Goal: Information Seeking & Learning: Check status

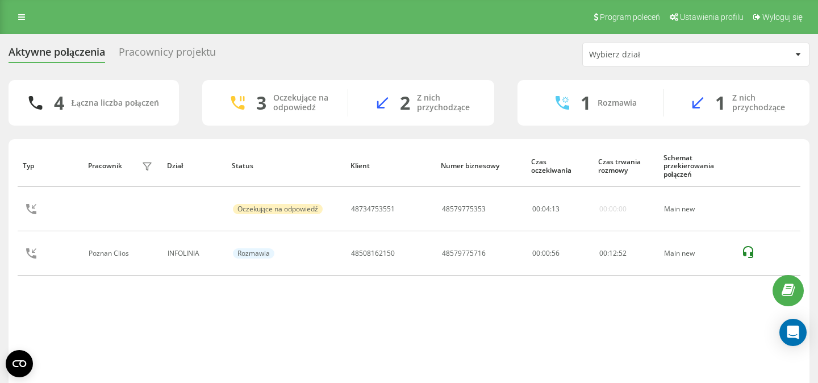
scroll to position [79, 0]
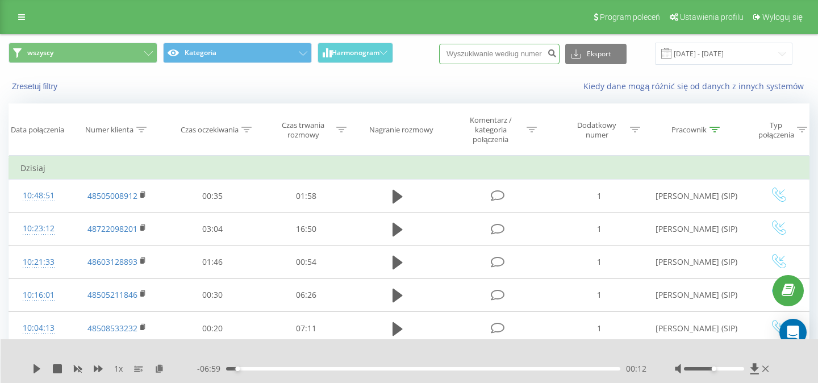
click at [524, 52] on input at bounding box center [499, 54] width 120 height 20
paste input "601 496 061"
type input "601 496 061"
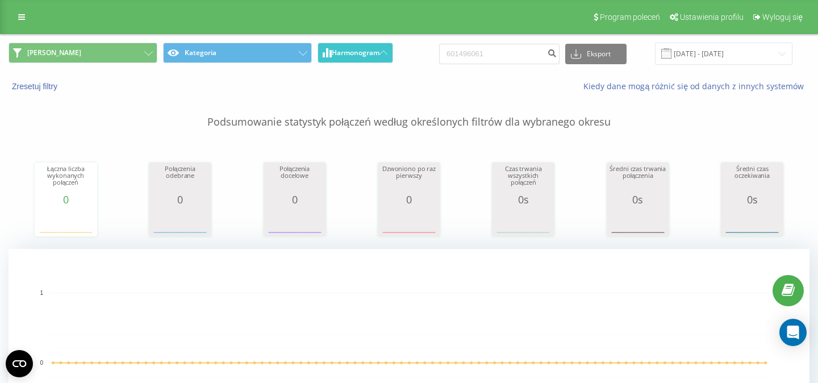
click at [379, 49] on span "Harmonogram" at bounding box center [356, 53] width 48 height 8
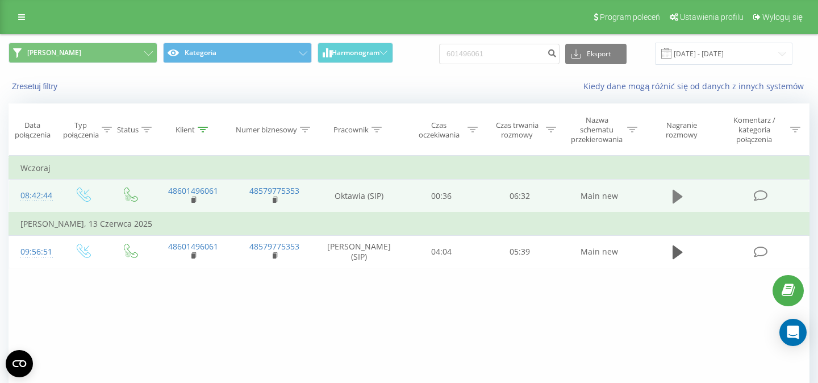
click at [677, 204] on icon at bounding box center [677, 196] width 10 height 16
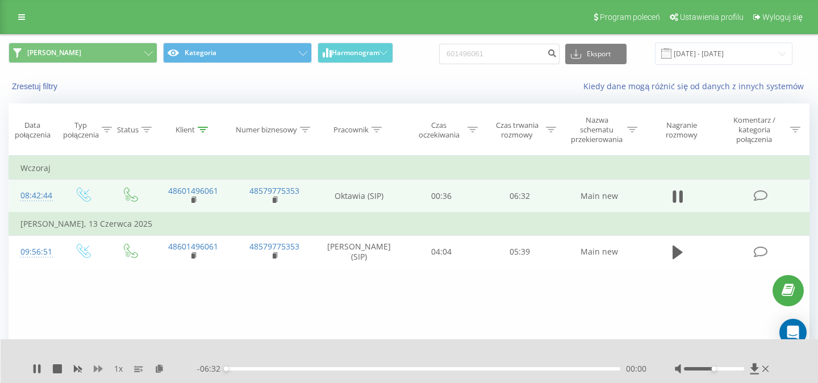
click at [100, 366] on icon at bounding box center [98, 368] width 9 height 9
click at [724, 371] on div at bounding box center [722, 368] width 97 height 11
click at [726, 367] on div at bounding box center [714, 368] width 60 height 3
click at [736, 368] on div at bounding box center [714, 368] width 60 height 3
drag, startPoint x: 738, startPoint y: 368, endPoint x: 746, endPoint y: 368, distance: 8.5
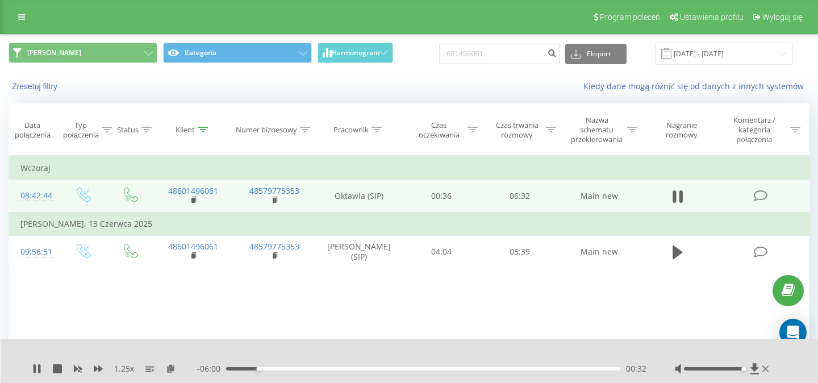
click at [746, 368] on div at bounding box center [722, 368] width 97 height 11
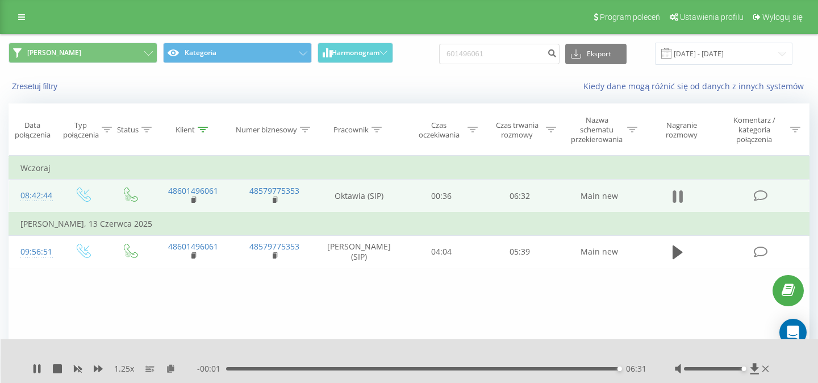
click at [682, 197] on icon at bounding box center [680, 196] width 3 height 12
drag, startPoint x: 507, startPoint y: 51, endPoint x: 412, endPoint y: 58, distance: 95.1
click at [439, 59] on input "601496061" at bounding box center [499, 54] width 120 height 20
paste input "509 250 467"
type input "509 250 467"
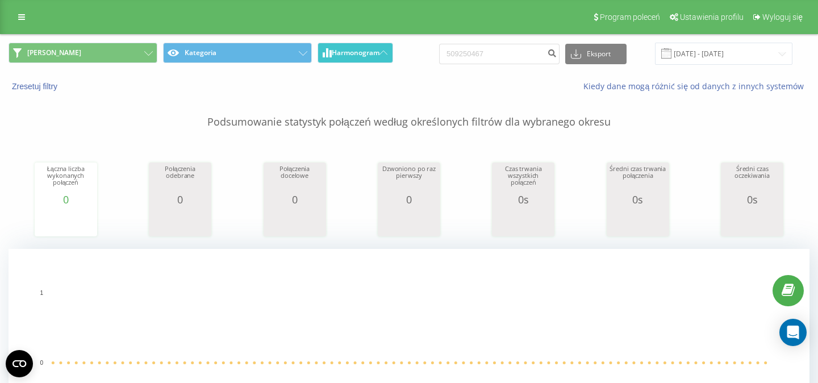
click at [373, 55] on span "Harmonogram" at bounding box center [356, 53] width 48 height 8
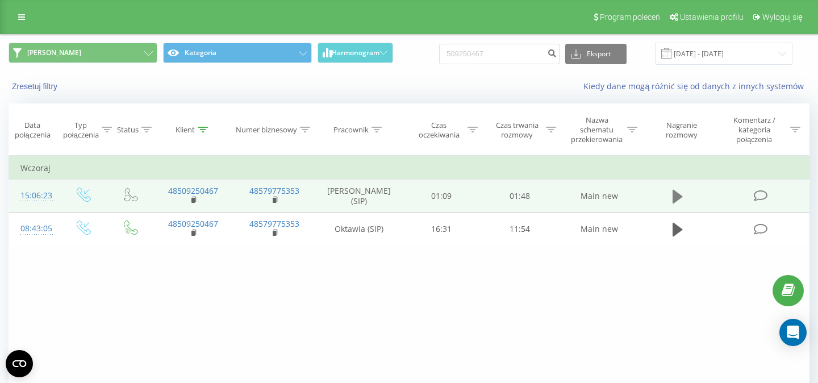
click at [677, 199] on icon at bounding box center [677, 197] width 10 height 14
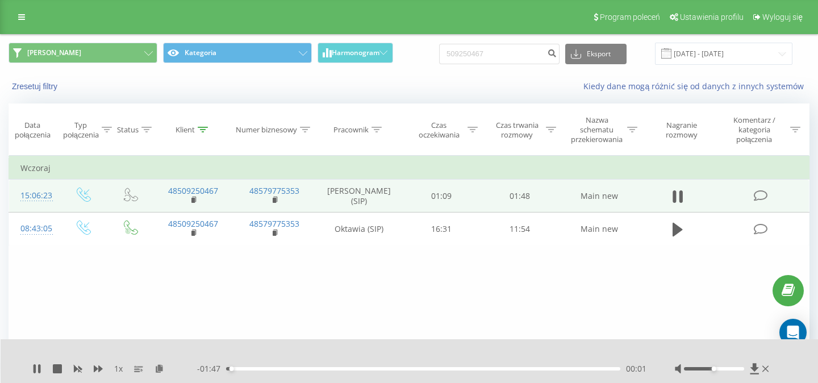
click at [245, 368] on div "00:01" at bounding box center [423, 368] width 394 height 3
click at [273, 368] on div "00:07" at bounding box center [423, 368] width 394 height 3
click at [322, 367] on div "00:26" at bounding box center [423, 368] width 394 height 3
click at [35, 367] on icon at bounding box center [34, 368] width 2 height 9
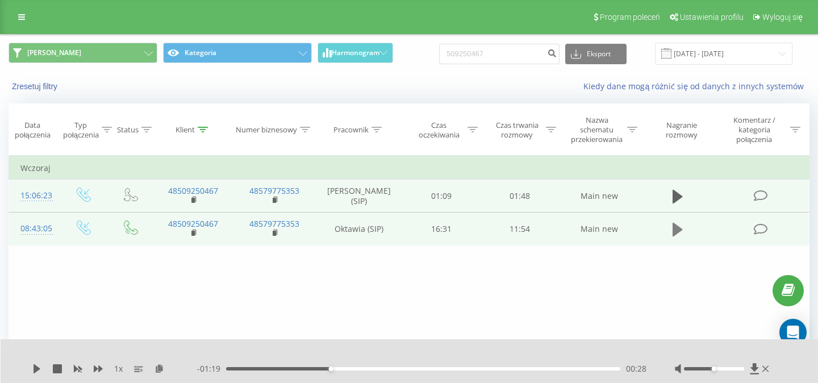
click at [677, 229] on icon at bounding box center [677, 230] width 10 height 14
click at [100, 368] on icon at bounding box center [98, 368] width 9 height 7
click at [36, 371] on icon at bounding box center [34, 368] width 2 height 9
click at [39, 367] on icon at bounding box center [36, 368] width 9 height 9
click at [194, 233] on rect at bounding box center [192, 233] width 3 height 5
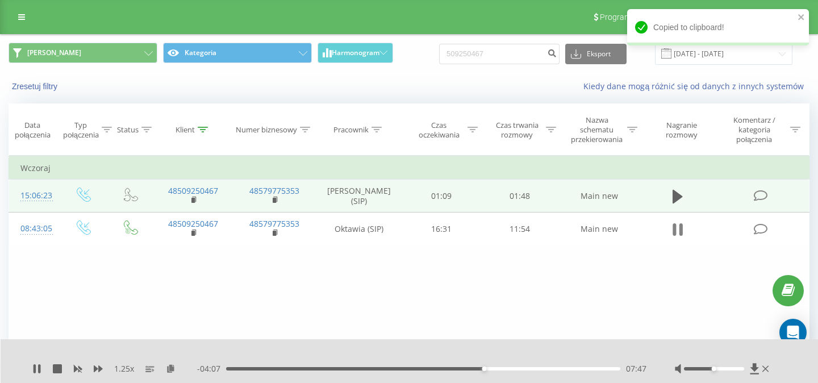
click at [676, 227] on icon at bounding box center [677, 229] width 10 height 16
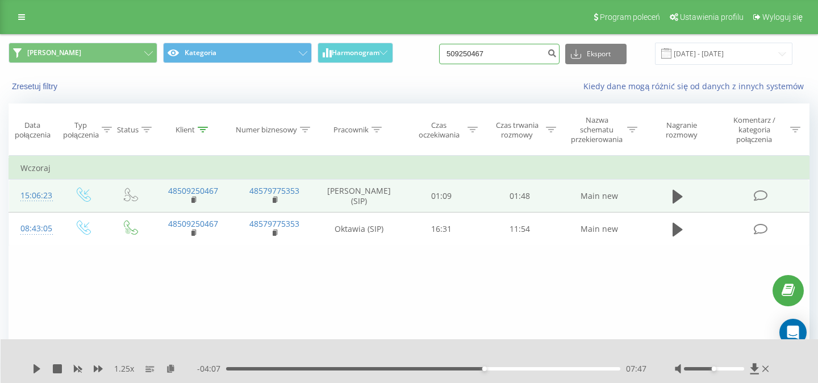
drag, startPoint x: 512, startPoint y: 55, endPoint x: 379, endPoint y: 38, distance: 133.9
click at [439, 44] on input "509250467" at bounding box center [499, 54] width 120 height 20
paste input "8 712 568"
type input "508 712 568"
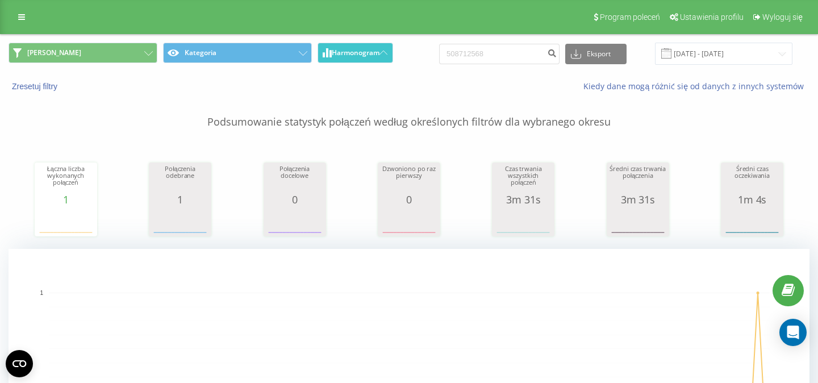
click at [372, 56] on span "Harmonogram" at bounding box center [356, 53] width 48 height 8
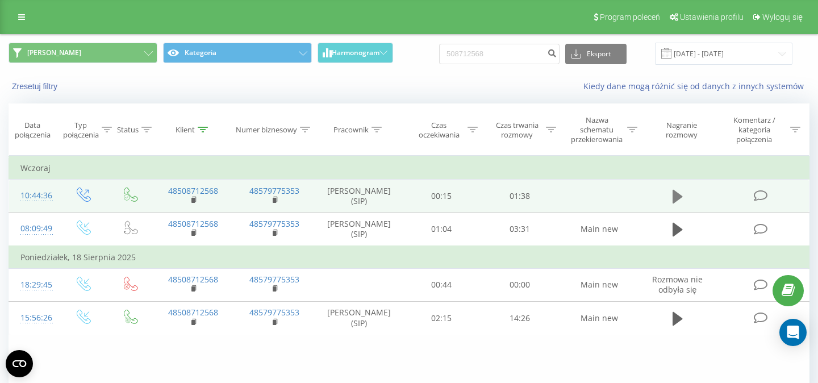
click at [674, 198] on icon at bounding box center [677, 197] width 10 height 14
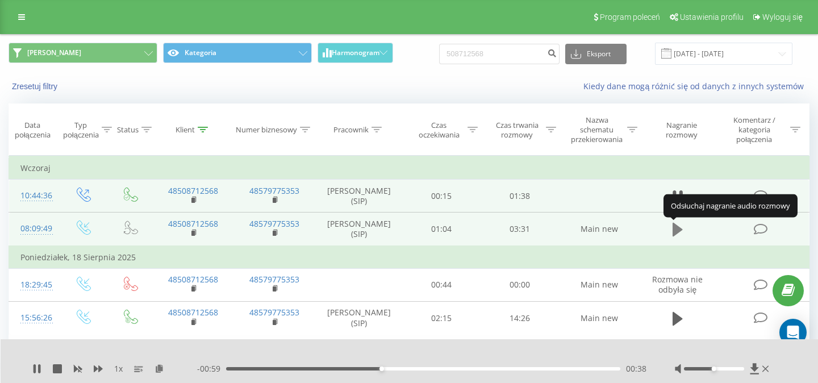
click at [680, 231] on icon at bounding box center [677, 230] width 10 height 14
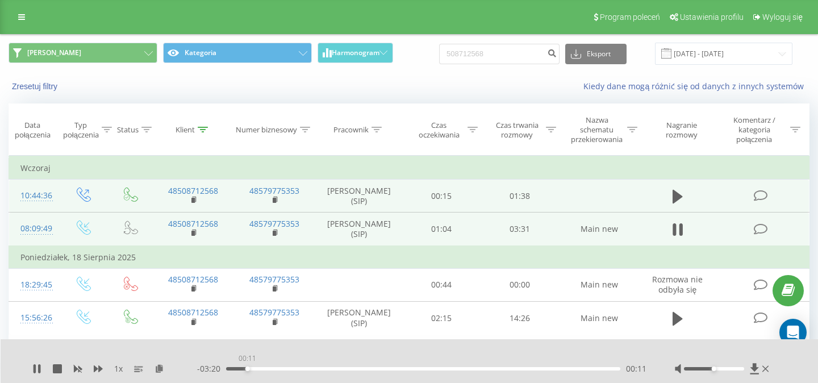
click at [247, 370] on div "00:11" at bounding box center [423, 368] width 394 height 3
click at [358, 369] on div "01:11" at bounding box center [423, 368] width 394 height 3
click at [387, 369] on div "01:20" at bounding box center [423, 368] width 394 height 3
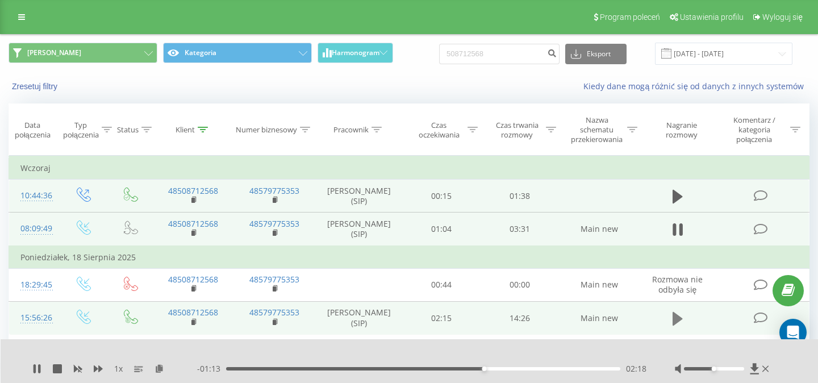
click at [680, 322] on icon at bounding box center [677, 318] width 10 height 14
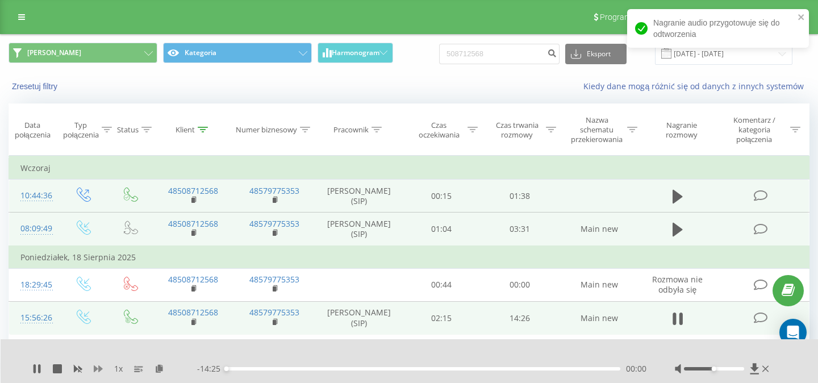
click at [96, 367] on icon at bounding box center [98, 368] width 9 height 7
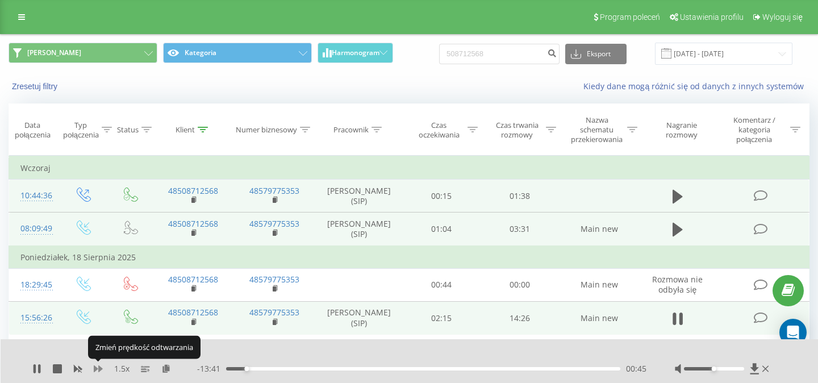
click at [97, 370] on icon at bounding box center [98, 368] width 9 height 9
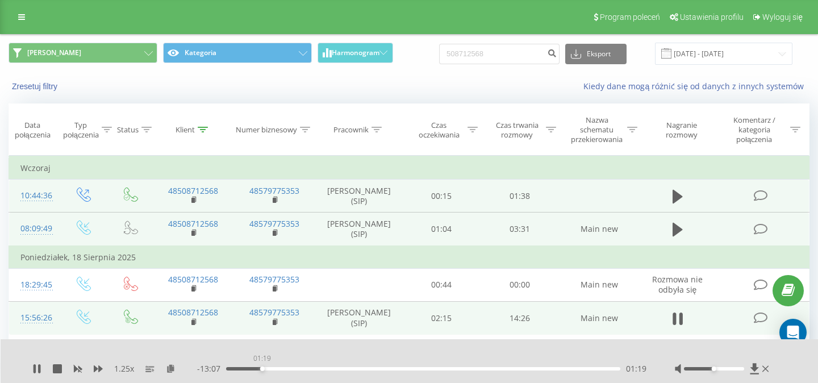
click at [262, 368] on div "01:19" at bounding box center [423, 368] width 394 height 3
click at [274, 368] on div "01:45" at bounding box center [423, 368] width 394 height 3
click at [283, 367] on div "01:48" at bounding box center [423, 368] width 394 height 3
click at [405, 369] on div "06:34" at bounding box center [423, 368] width 394 height 3
click at [426, 371] on div "- 07:19 07:07 07:07" at bounding box center [421, 368] width 449 height 11
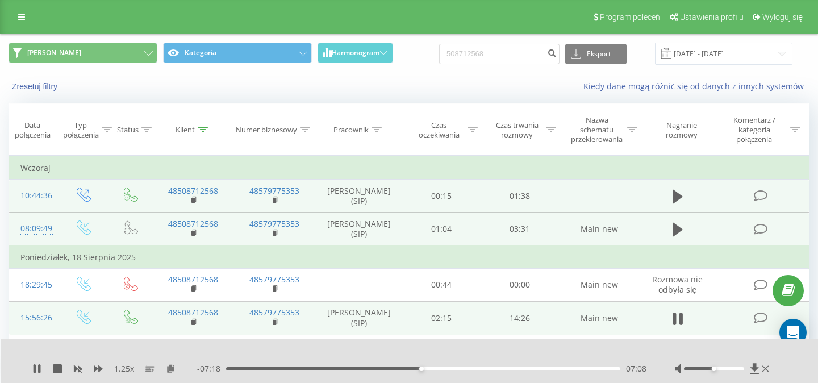
click at [430, 369] on div "07:08" at bounding box center [423, 368] width 394 height 3
click at [406, 367] on div "06:36" at bounding box center [423, 368] width 394 height 3
click at [399, 368] on div "06:19" at bounding box center [423, 368] width 394 height 3
click at [40, 367] on icon at bounding box center [39, 368] width 2 height 9
click at [504, 51] on input "508712568" at bounding box center [499, 54] width 120 height 20
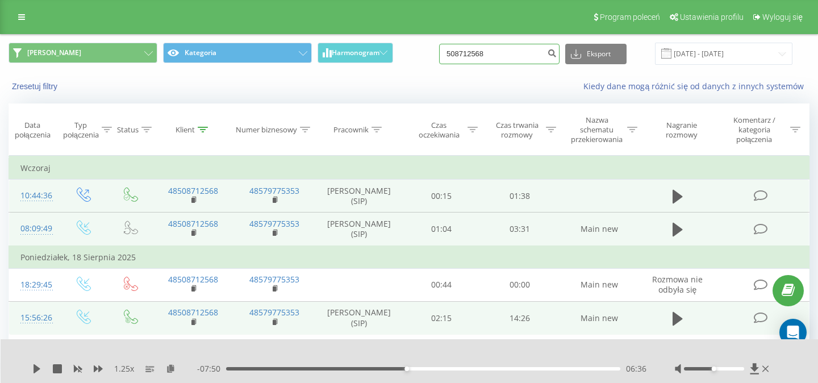
drag, startPoint x: 510, startPoint y: 54, endPoint x: 355, endPoint y: 53, distance: 154.4
click at [439, 53] on input "508712568" at bounding box center [499, 54] width 120 height 20
paste input "33 580 392"
type input "533 580 392"
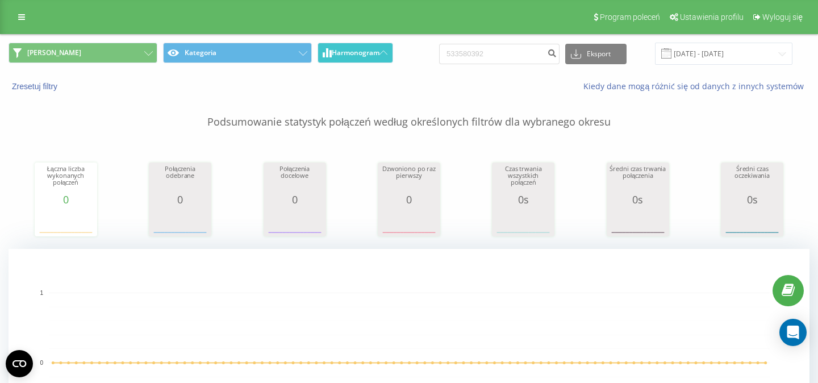
click at [370, 58] on button "Harmonogram" at bounding box center [355, 53] width 76 height 20
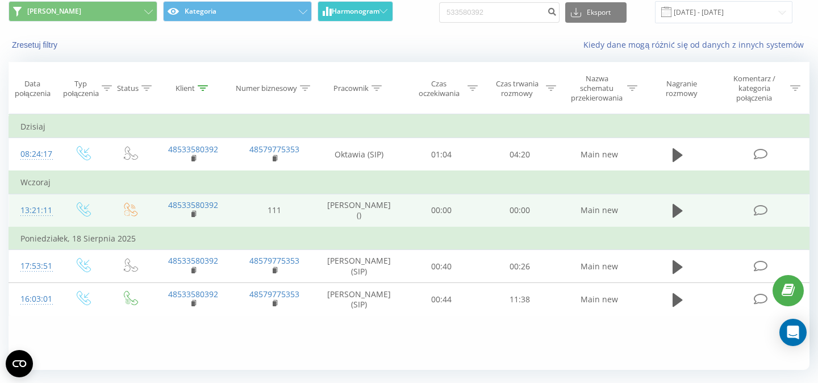
scroll to position [65, 0]
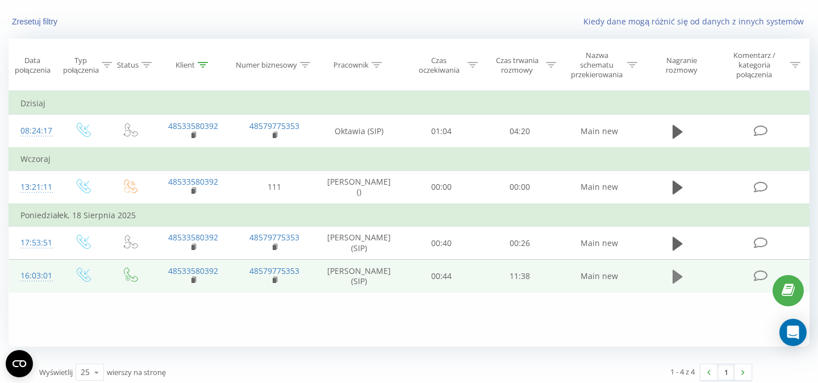
click at [672, 281] on icon at bounding box center [677, 277] width 10 height 14
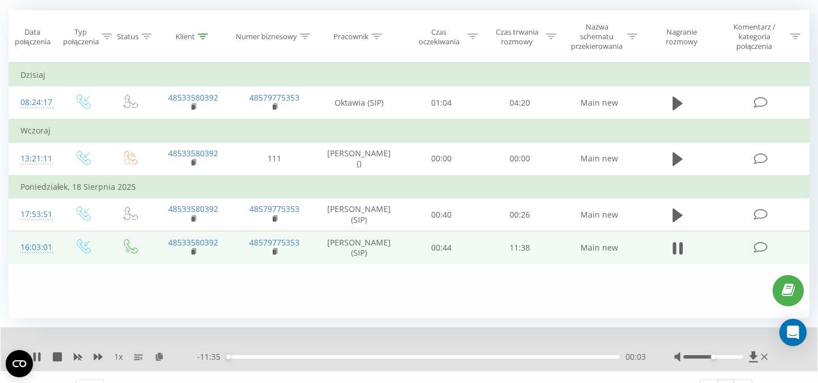
scroll to position [116, 0]
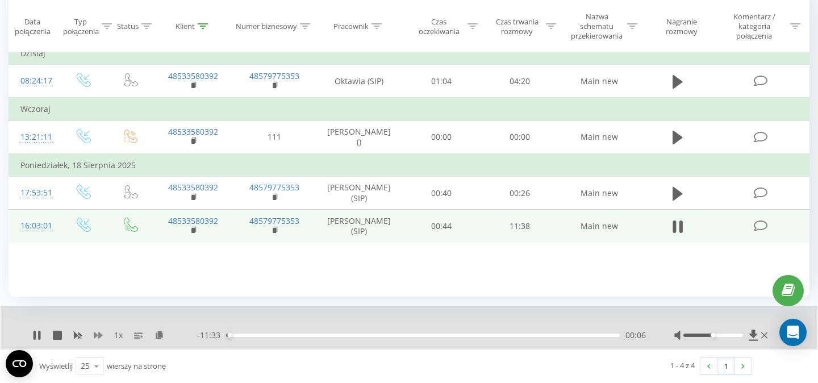
click at [97, 336] on icon at bounding box center [98, 335] width 9 height 7
click at [287, 335] on div "01:34" at bounding box center [422, 334] width 393 height 3
click at [300, 336] on div "01:51" at bounding box center [422, 334] width 393 height 3
click at [296, 334] on div "02:14" at bounding box center [422, 334] width 393 height 3
click at [292, 334] on div "01:57" at bounding box center [422, 334] width 393 height 3
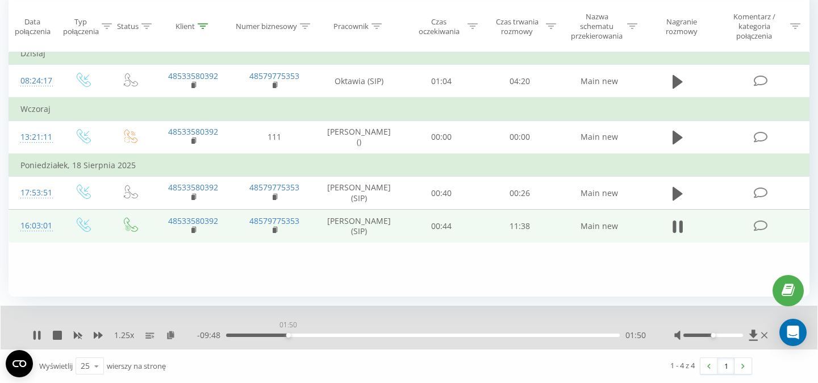
click at [288, 336] on div "01:50" at bounding box center [422, 334] width 393 height 3
click at [303, 334] on div "02:17" at bounding box center [422, 334] width 393 height 3
click at [315, 336] on div "02:23" at bounding box center [422, 334] width 393 height 3
click at [327, 334] on div "03:00" at bounding box center [422, 334] width 393 height 3
click at [337, 335] on div "03:05" at bounding box center [422, 334] width 393 height 3
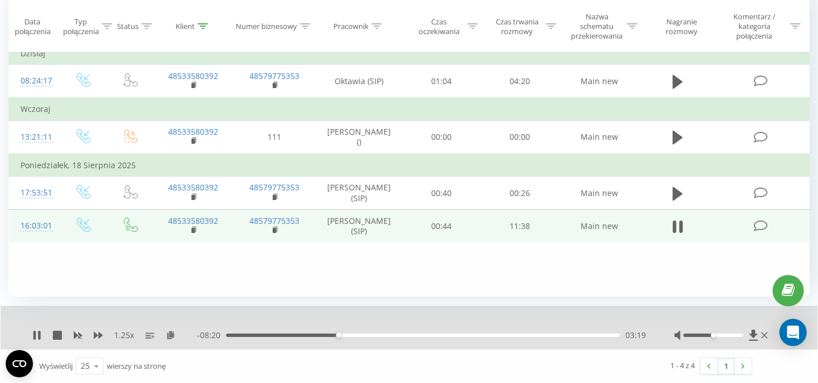
click at [343, 335] on div "03:19" at bounding box center [422, 334] width 393 height 3
click at [388, 336] on div "04:37" at bounding box center [422, 334] width 393 height 3
click at [397, 336] on div "04:51" at bounding box center [422, 334] width 393 height 3
click at [98, 333] on icon at bounding box center [98, 334] width 9 height 9
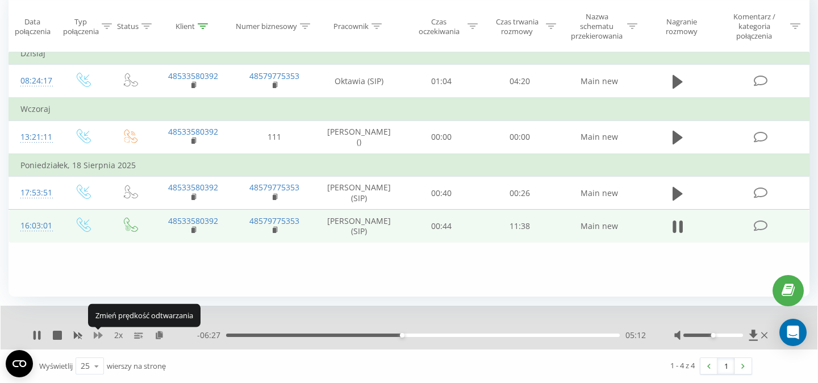
click at [98, 333] on icon at bounding box center [98, 334] width 9 height 9
click at [390, 334] on div "04:52" at bounding box center [422, 334] width 393 height 3
click at [384, 336] on div "04:55" at bounding box center [422, 334] width 393 height 3
click at [391, 335] on div "04:45" at bounding box center [422, 334] width 393 height 3
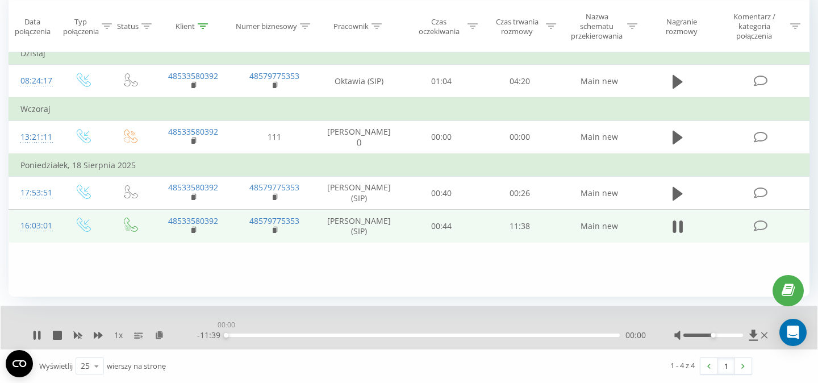
click at [410, 336] on div "00:00" at bounding box center [422, 334] width 393 height 3
click at [416, 336] on div "05:37" at bounding box center [422, 334] width 393 height 3
click at [422, 336] on div "05:49" at bounding box center [422, 334] width 393 height 3
click at [451, 336] on div "06:41" at bounding box center [422, 334] width 393 height 3
click at [458, 336] on div "06:44" at bounding box center [422, 334] width 393 height 3
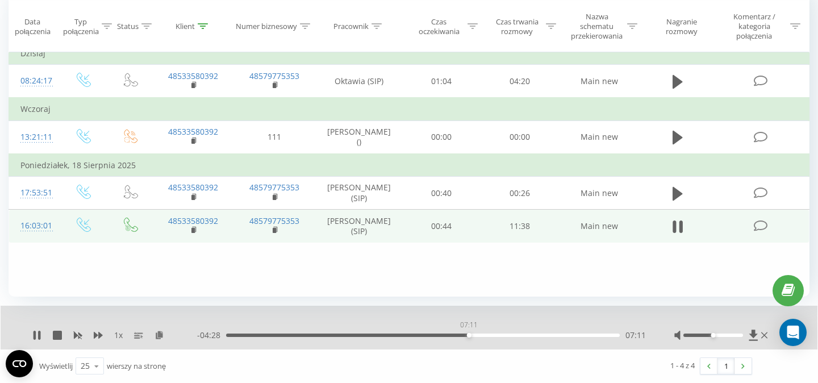
click at [468, 335] on div "07:11" at bounding box center [422, 334] width 393 height 3
click at [488, 335] on div "07:46" at bounding box center [422, 334] width 393 height 3
click at [501, 336] on div "00:00" at bounding box center [422, 334] width 393 height 3
click at [512, 336] on div "08:28" at bounding box center [422, 334] width 393 height 3
click at [522, 334] on div "08:47" at bounding box center [422, 334] width 393 height 3
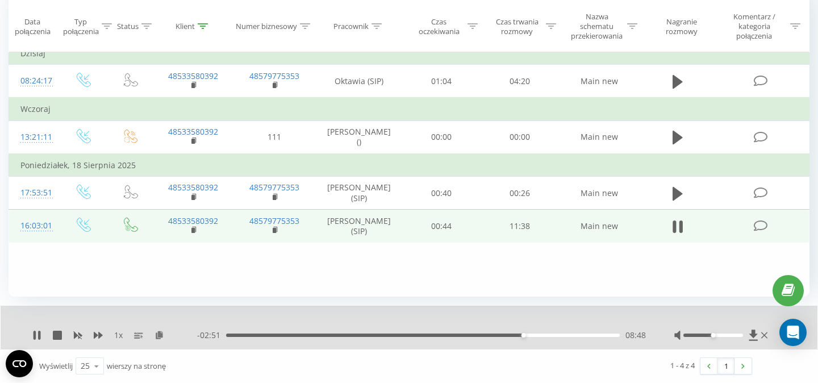
click at [535, 337] on div "- 02:51 08:48 08:48" at bounding box center [421, 334] width 449 height 11
click at [534, 335] on div "08:48" at bounding box center [422, 334] width 393 height 3
click at [574, 335] on div "10:03" at bounding box center [422, 334] width 393 height 3
click at [585, 336] on div "10:19" at bounding box center [422, 334] width 393 height 3
click at [600, 336] on div "11:05" at bounding box center [422, 334] width 393 height 3
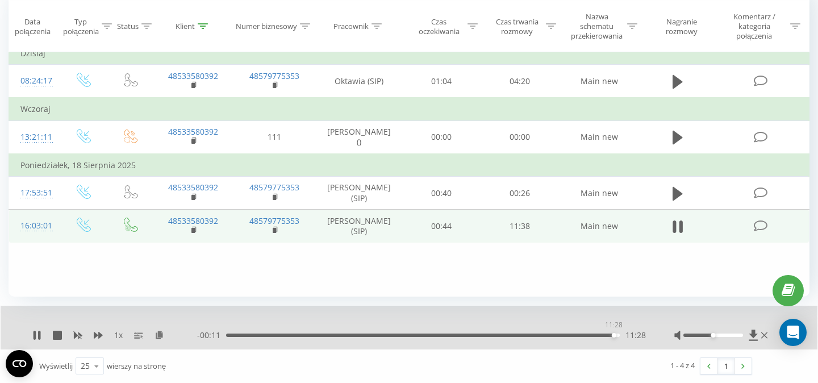
click at [613, 336] on div "11:28" at bounding box center [422, 334] width 393 height 3
click at [611, 335] on div "11:24" at bounding box center [422, 334] width 393 height 3
click at [37, 338] on icon at bounding box center [36, 334] width 9 height 9
click at [600, 336] on div "11:04" at bounding box center [422, 334] width 393 height 3
click at [40, 334] on icon at bounding box center [36, 334] width 7 height 9
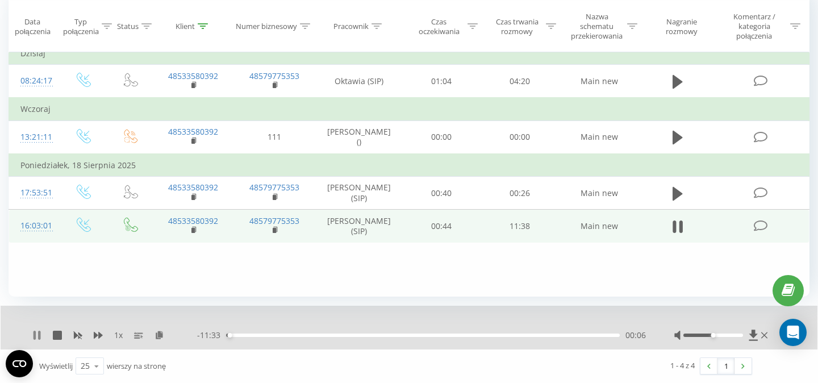
click at [36, 335] on icon at bounding box center [34, 334] width 2 height 9
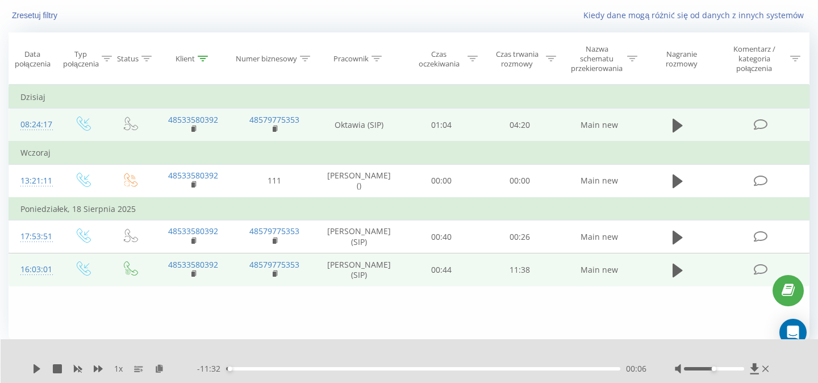
scroll to position [0, 0]
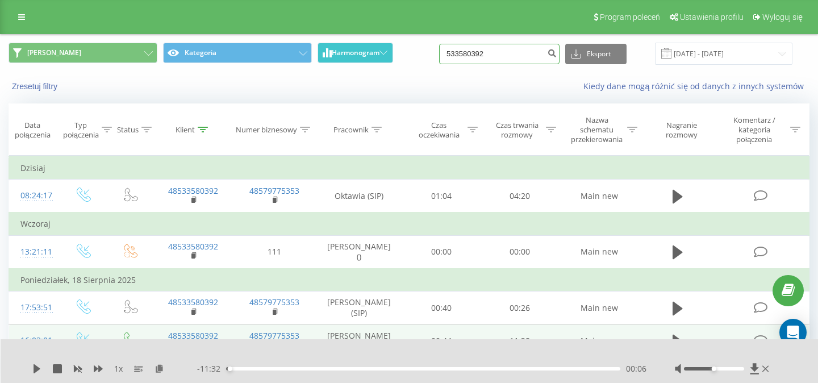
drag, startPoint x: 519, startPoint y: 53, endPoint x: 393, endPoint y: 55, distance: 126.1
click at [439, 52] on input "533580392" at bounding box center [499, 54] width 120 height 20
paste input "87451"
type input "87451"
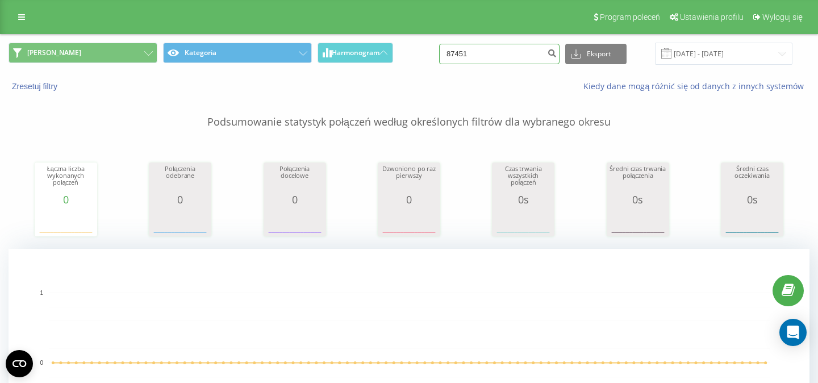
drag, startPoint x: 495, startPoint y: 58, endPoint x: 406, endPoint y: 58, distance: 88.6
click at [439, 58] on input "87451" at bounding box center [499, 54] width 120 height 20
paste input "730 990 515"
type input "730 990 515"
click at [380, 59] on button "Harmonogram" at bounding box center [355, 53] width 76 height 20
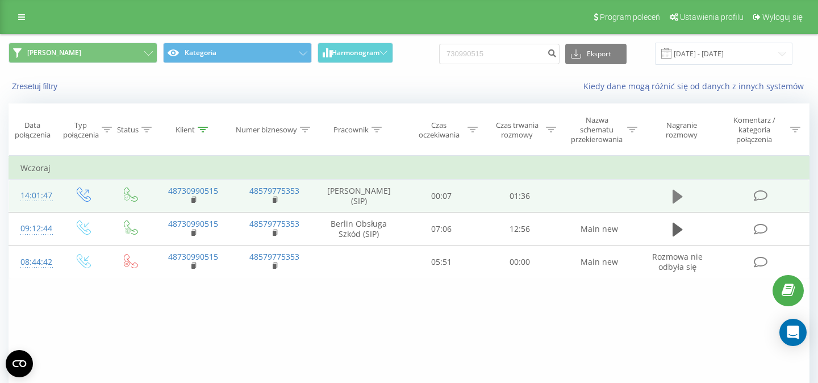
click at [674, 195] on icon at bounding box center [677, 197] width 10 height 14
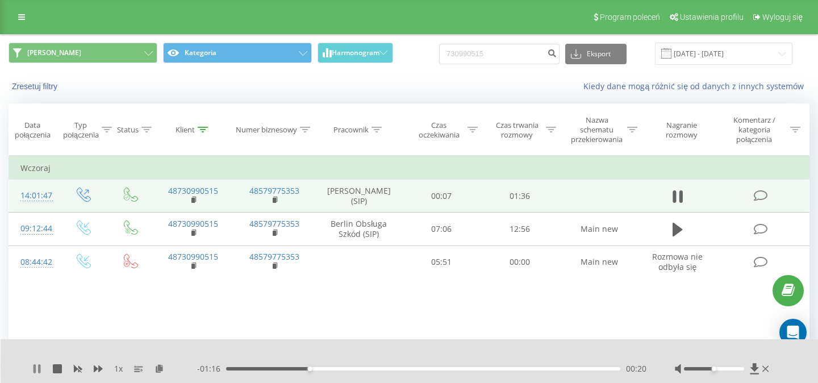
click at [34, 370] on icon at bounding box center [34, 368] width 2 height 9
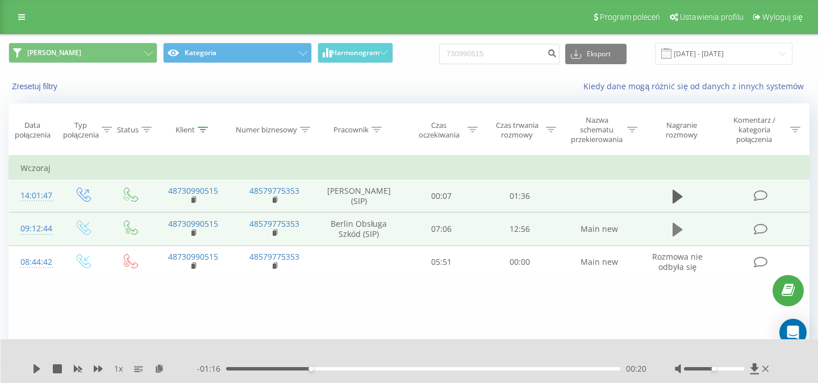
click at [677, 231] on icon at bounding box center [677, 230] width 10 height 14
click at [100, 368] on icon at bounding box center [98, 368] width 9 height 7
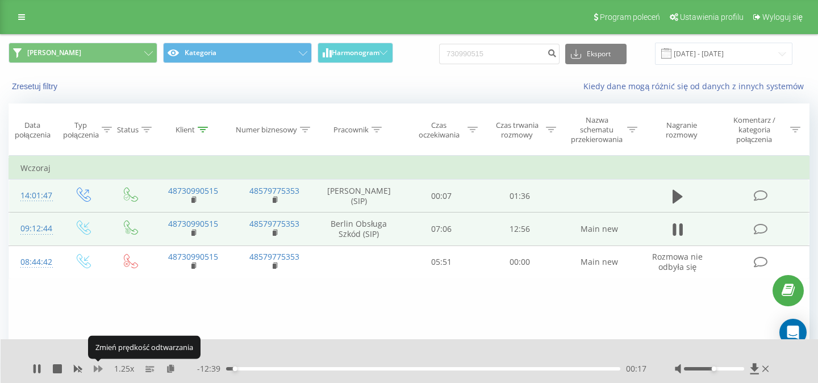
click at [99, 368] on icon at bounding box center [98, 368] width 9 height 7
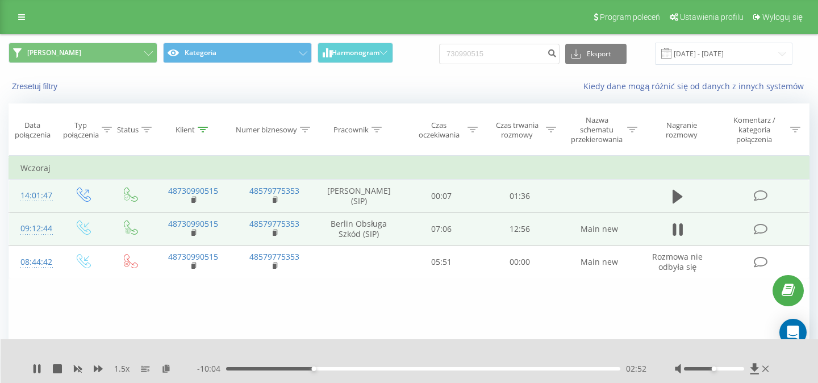
click at [98, 373] on button at bounding box center [98, 368] width 9 height 9
click at [676, 236] on icon at bounding box center [677, 229] width 10 height 16
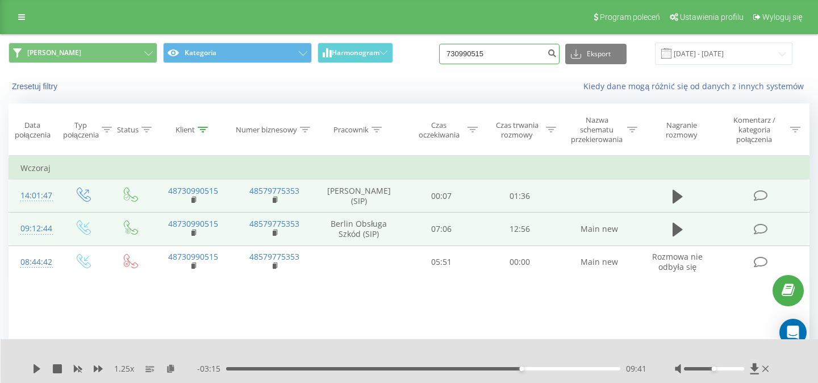
drag, startPoint x: 504, startPoint y: 60, endPoint x: 434, endPoint y: 66, distance: 70.7
click at [439, 60] on input "730990515" at bounding box center [499, 54] width 120 height 20
paste input "667 199 273"
type input "667 199 273"
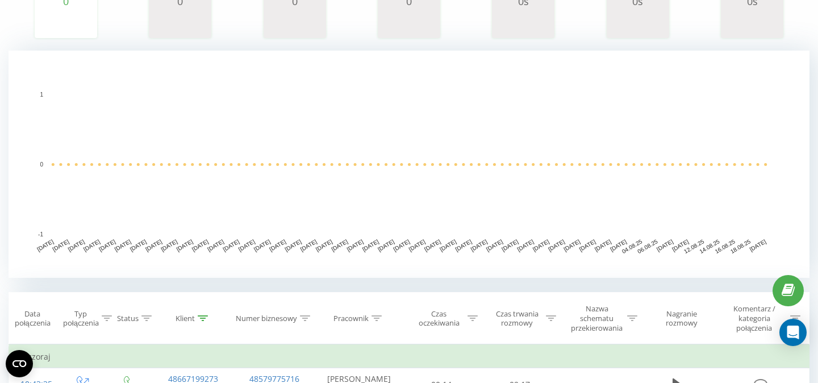
scroll to position [35, 0]
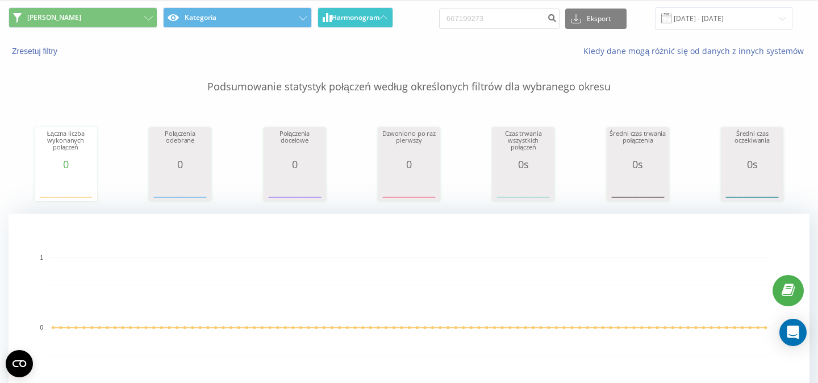
click at [378, 19] on span "Harmonogram" at bounding box center [356, 18] width 48 height 8
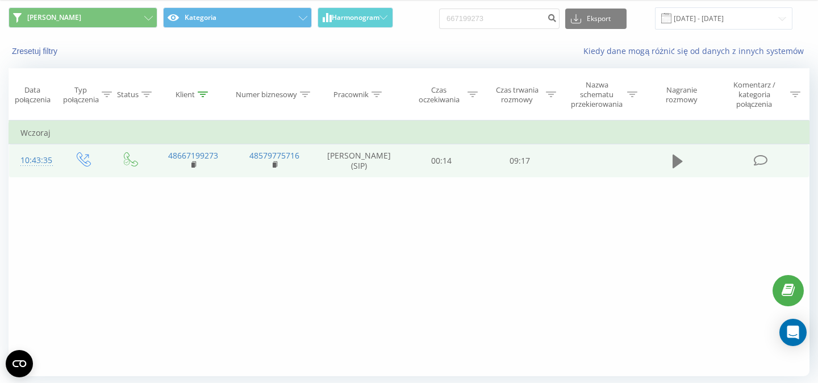
click at [676, 162] on icon at bounding box center [677, 161] width 10 height 14
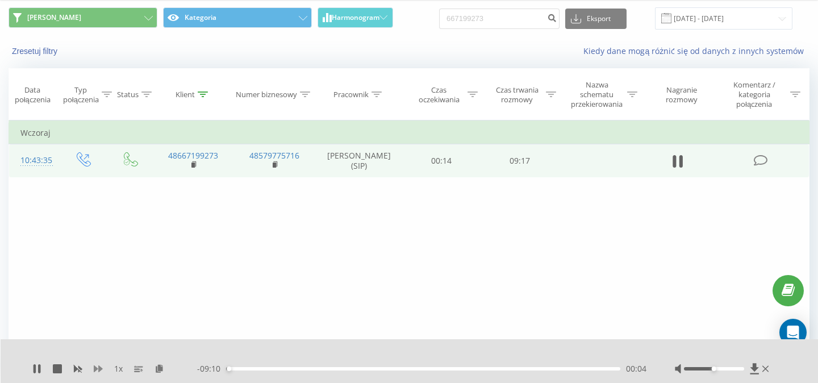
click at [101, 367] on icon at bounding box center [98, 368] width 9 height 7
click at [340, 368] on div "02:54" at bounding box center [423, 368] width 394 height 3
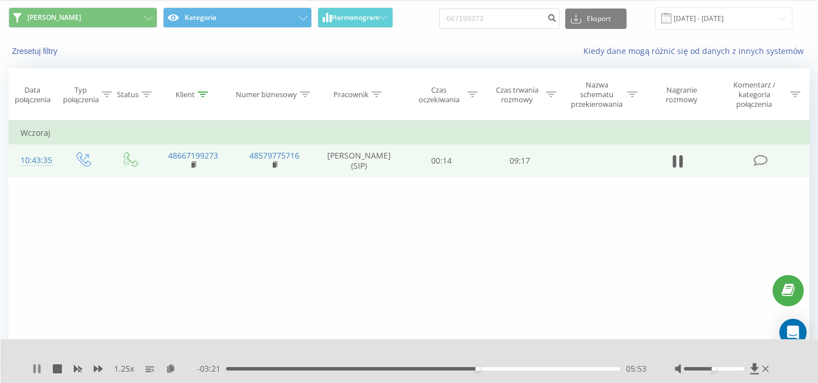
click at [37, 368] on icon at bounding box center [36, 368] width 9 height 9
drag, startPoint x: 505, startPoint y: 9, endPoint x: 471, endPoint y: 9, distance: 34.1
click at [471, 9] on div "667199273 Eksport .csv .xls .xlsx 20.05.2025 - 20.08.2025" at bounding box center [615, 18] width 353 height 22
drag, startPoint x: 502, startPoint y: 15, endPoint x: 433, endPoint y: 14, distance: 69.3
click at [439, 15] on input "667199273" at bounding box center [499, 19] width 120 height 20
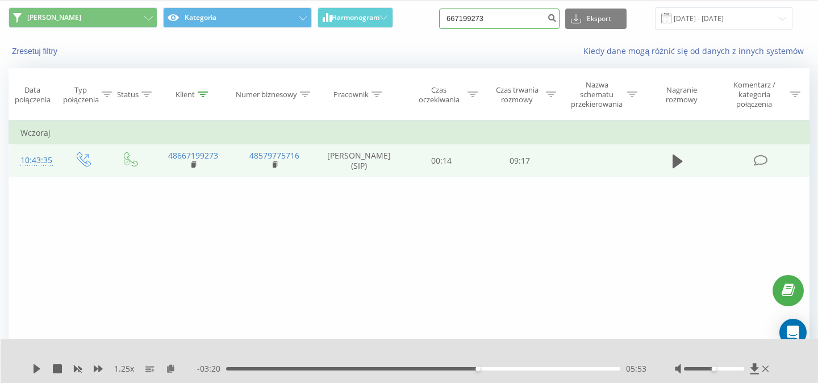
paste input "501 409 826"
type input "501 409 826"
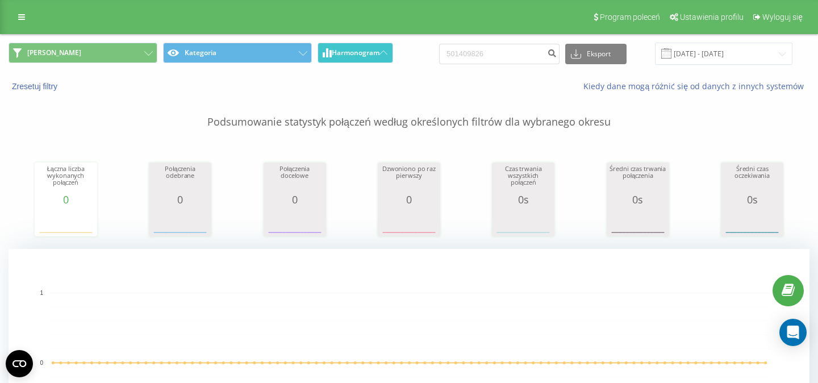
click at [387, 56] on button "Harmonogram" at bounding box center [355, 53] width 76 height 20
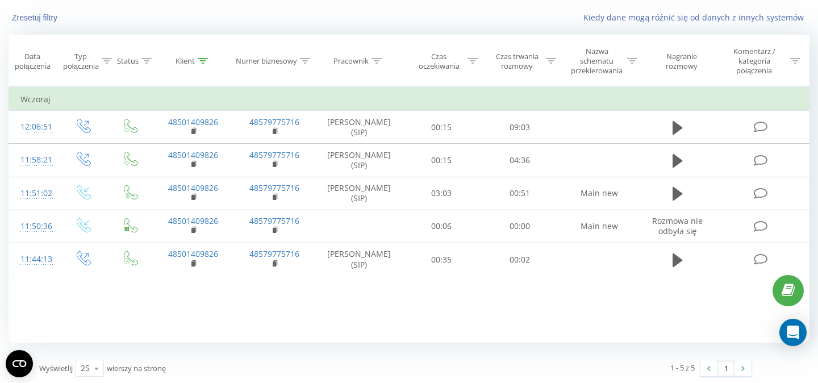
scroll to position [72, 0]
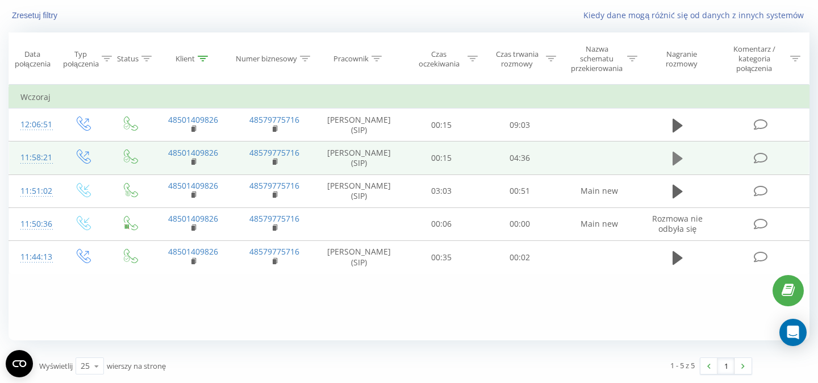
click at [674, 158] on icon at bounding box center [677, 159] width 10 height 14
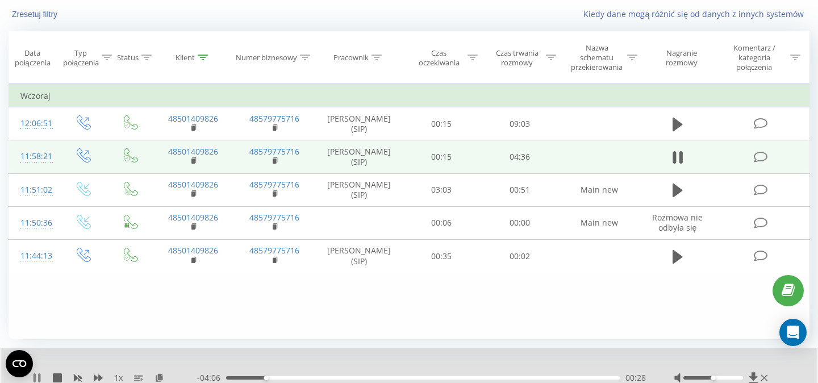
click at [39, 378] on icon at bounding box center [39, 377] width 2 height 9
click at [675, 160] on icon at bounding box center [677, 157] width 10 height 14
click at [350, 379] on div "01:26" at bounding box center [422, 377] width 393 height 3
click at [362, 379] on div "01:32" at bounding box center [422, 377] width 393 height 3
click at [369, 379] on div "01:40" at bounding box center [422, 377] width 393 height 3
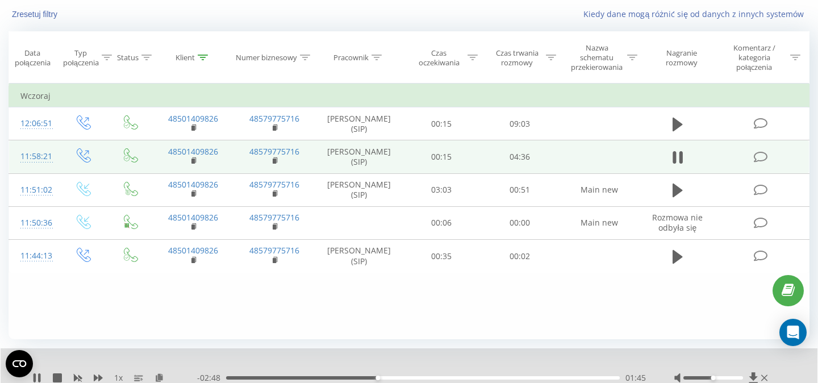
click at [385, 379] on div "01:45" at bounding box center [422, 377] width 393 height 3
click at [396, 379] on div "01:53" at bounding box center [422, 377] width 393 height 3
click at [409, 379] on div "02:07" at bounding box center [422, 377] width 393 height 3
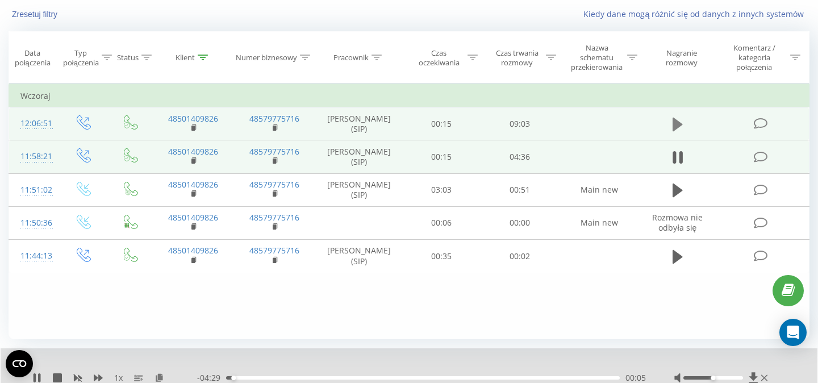
click at [678, 124] on icon at bounding box center [677, 125] width 10 height 14
click at [236, 379] on div "00:14" at bounding box center [422, 377] width 393 height 3
click at [269, 382] on div "- 08:47 00:15 00:15" at bounding box center [421, 377] width 449 height 11
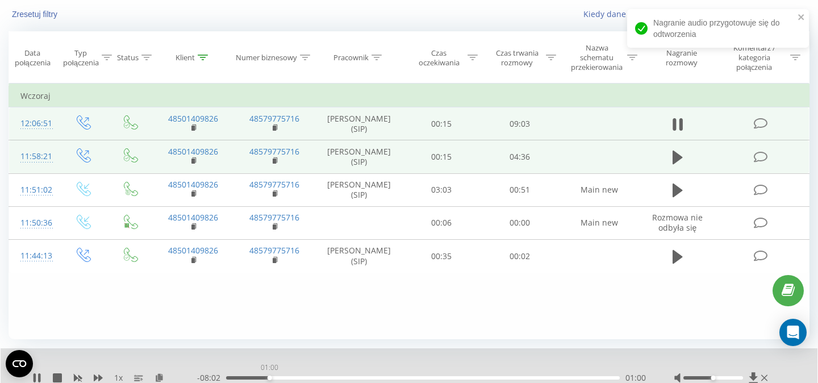
click at [269, 378] on div "01:00" at bounding box center [422, 377] width 393 height 3
click at [308, 379] on div "01:00" at bounding box center [422, 377] width 393 height 3
click at [332, 379] on div "00:00" at bounding box center [422, 377] width 393 height 3
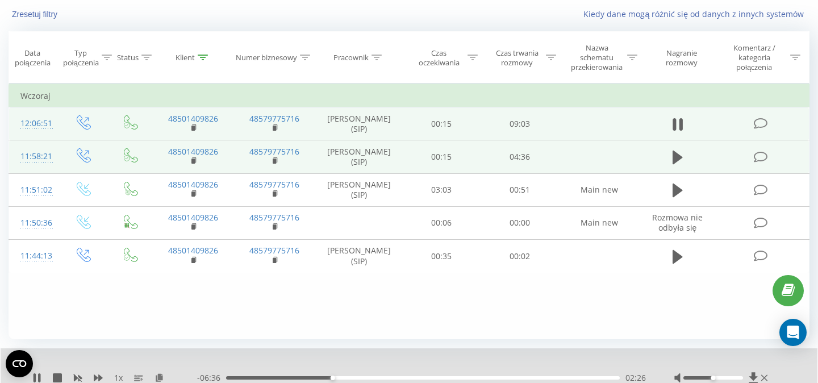
click at [379, 379] on div "02:26" at bounding box center [422, 377] width 393 height 3
click at [406, 379] on div "03:32" at bounding box center [422, 377] width 393 height 3
click at [685, 124] on button at bounding box center [677, 124] width 17 height 17
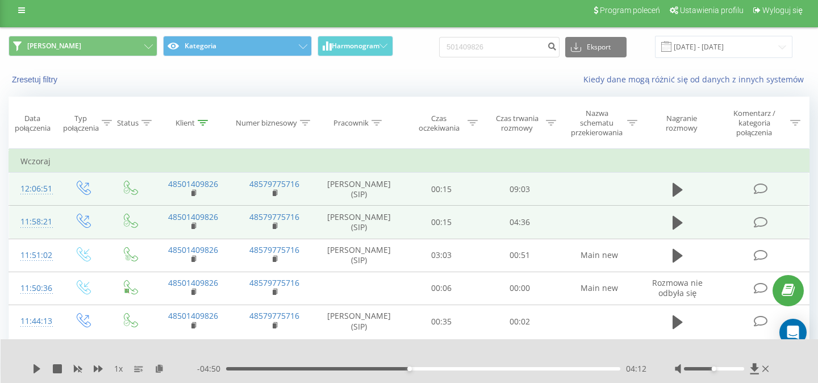
scroll to position [0, 0]
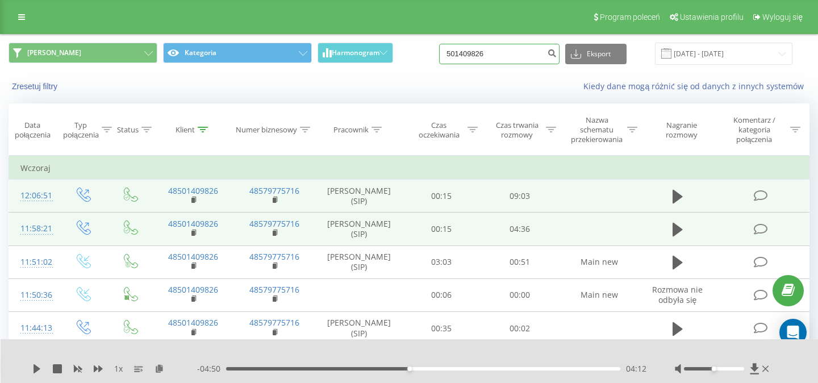
drag, startPoint x: 517, startPoint y: 57, endPoint x: 433, endPoint y: 60, distance: 84.1
click at [439, 58] on input "501409826" at bounding box center [499, 54] width 120 height 20
paste input "695 561 950"
type input "695 561 950"
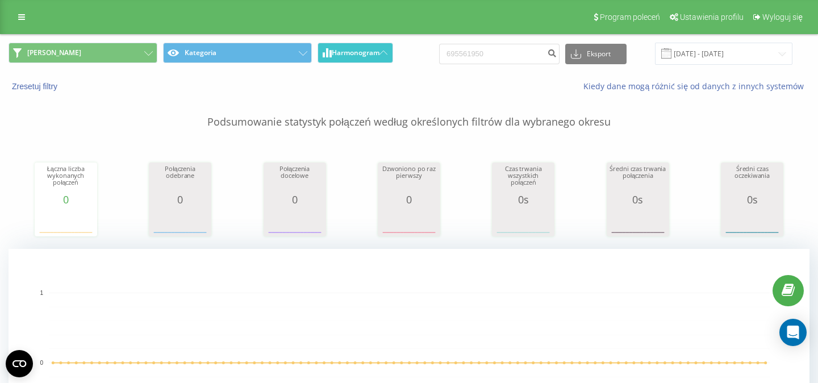
click at [375, 54] on span "Harmonogram" at bounding box center [356, 53] width 48 height 8
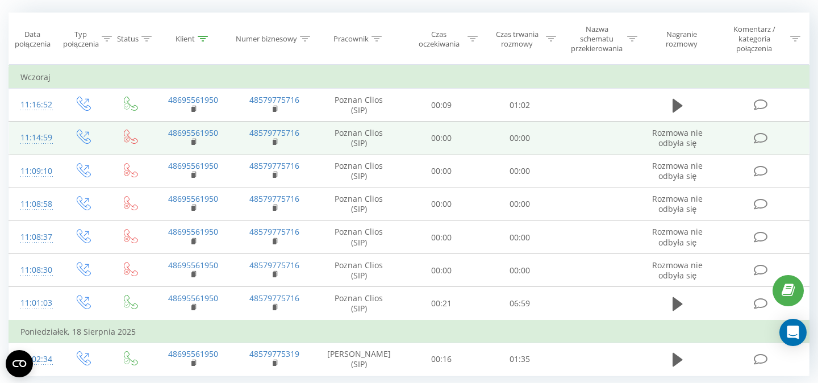
scroll to position [128, 0]
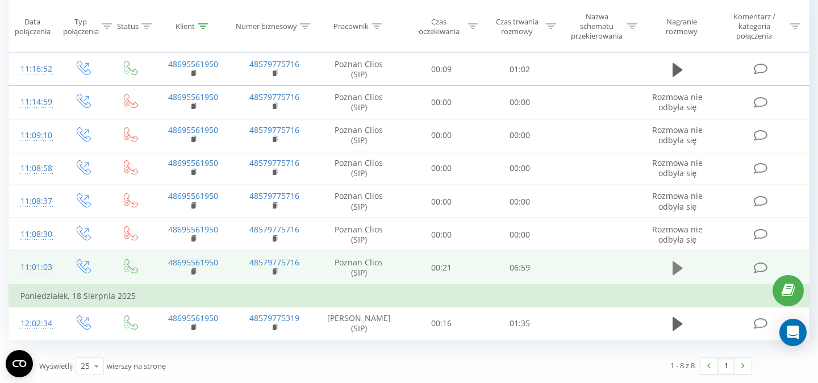
click at [672, 266] on icon at bounding box center [677, 268] width 10 height 14
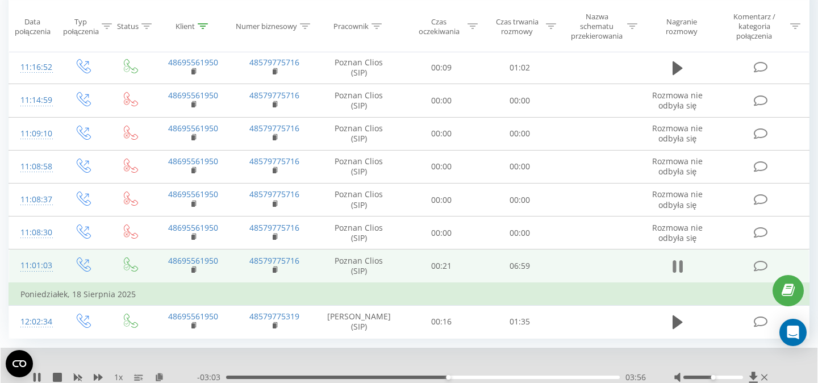
click at [672, 272] on icon at bounding box center [673, 266] width 3 height 12
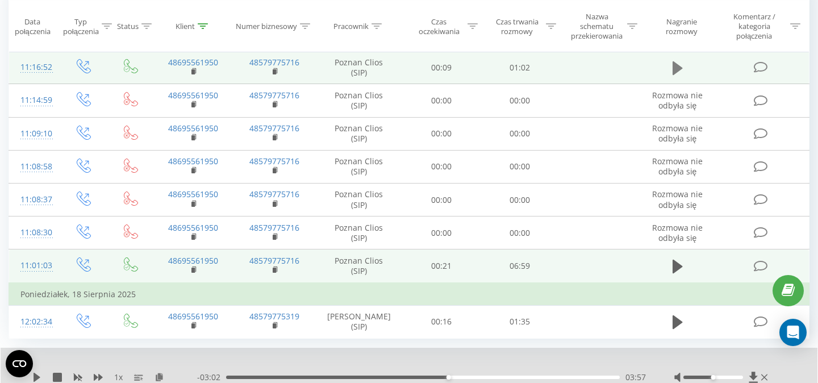
click at [676, 69] on icon at bounding box center [677, 68] width 10 height 14
click at [676, 69] on icon at bounding box center [677, 68] width 10 height 16
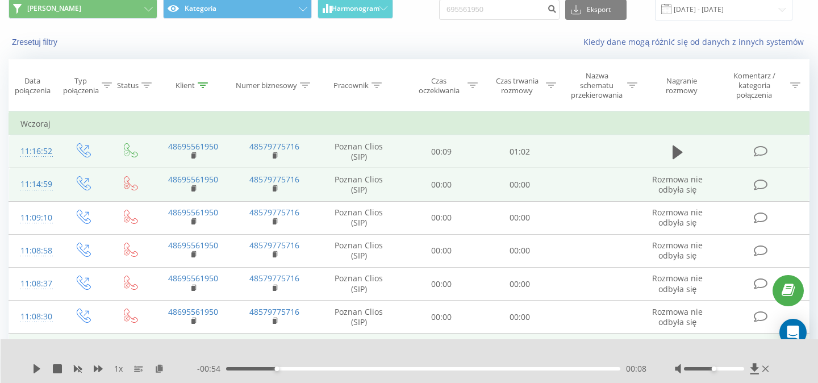
scroll to position [0, 0]
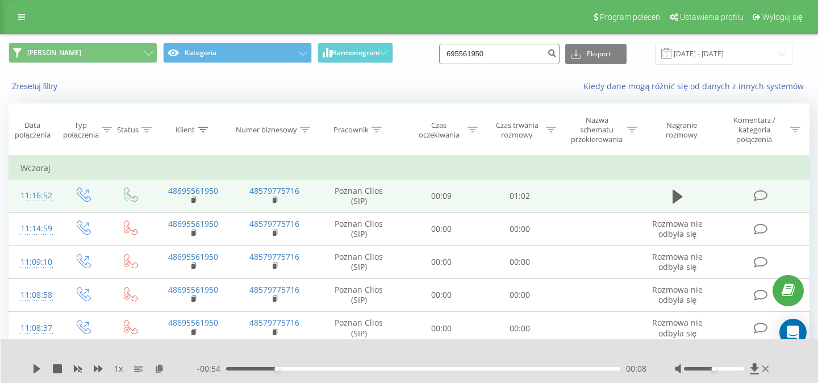
drag, startPoint x: 508, startPoint y: 62, endPoint x: 418, endPoint y: 59, distance: 89.7
click at [439, 58] on input "695561950" at bounding box center [499, 54] width 120 height 20
paste input "3 409 979"
type input "693 409 979"
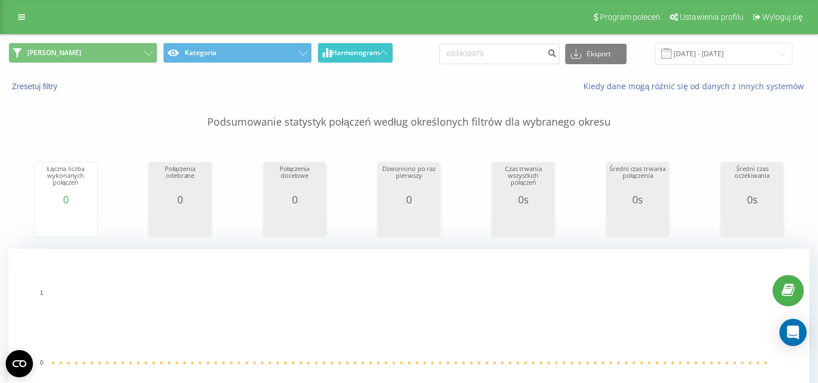
click at [384, 55] on icon at bounding box center [383, 53] width 8 height 4
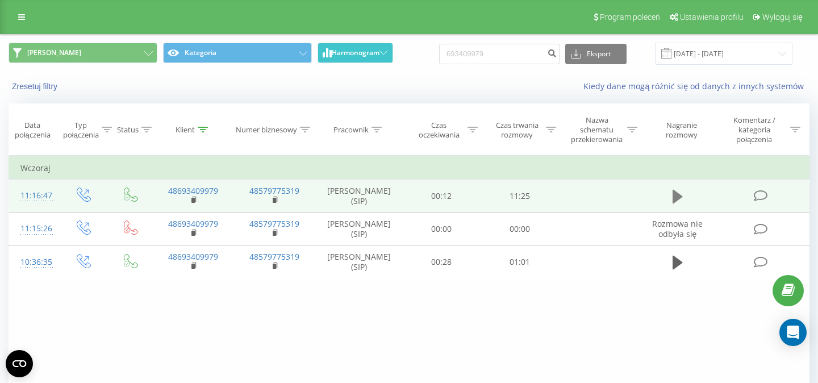
click at [678, 195] on icon at bounding box center [677, 197] width 10 height 14
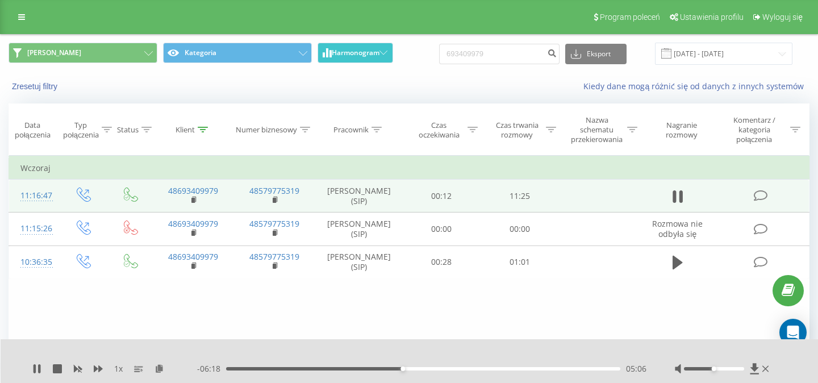
click at [414, 369] on div "05:06" at bounding box center [423, 368] width 394 height 3
click at [426, 368] on div "05:28" at bounding box center [423, 368] width 394 height 3
click at [443, 369] on div "05:48" at bounding box center [423, 368] width 394 height 3
click at [458, 368] on div "06:17" at bounding box center [423, 368] width 394 height 3
click at [471, 368] on div "06:43" at bounding box center [423, 368] width 394 height 3
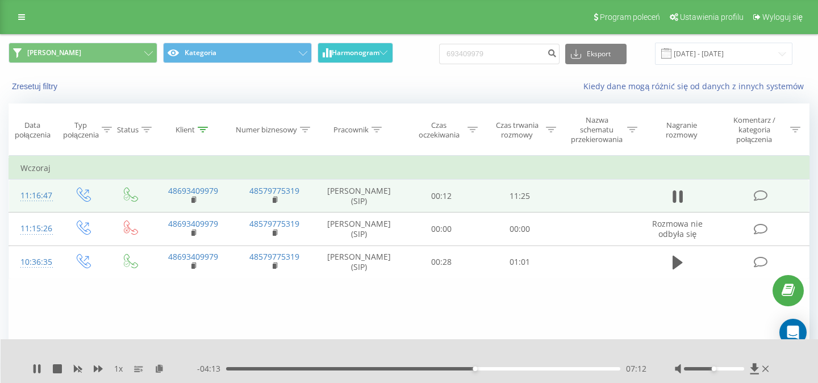
click at [484, 369] on div "07:12" at bounding box center [423, 368] width 394 height 3
click at [480, 369] on div "07:21" at bounding box center [423, 368] width 394 height 3
click at [598, 370] on div "10:46" at bounding box center [423, 368] width 394 height 3
click at [606, 369] on div "11:01" at bounding box center [423, 368] width 394 height 3
click at [604, 369] on div "11:03" at bounding box center [423, 368] width 394 height 3
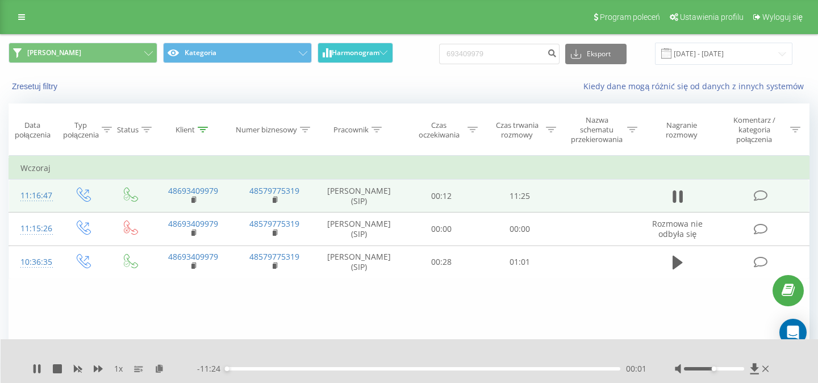
click at [38, 363] on div "1 x" at bounding box center [114, 368] width 165 height 11
click at [39, 368] on icon at bounding box center [39, 368] width 2 height 9
drag, startPoint x: 509, startPoint y: 58, endPoint x: 343, endPoint y: 61, distance: 166.4
click at [439, 58] on input "693409979" at bounding box center [499, 54] width 120 height 20
paste input "792 598 152"
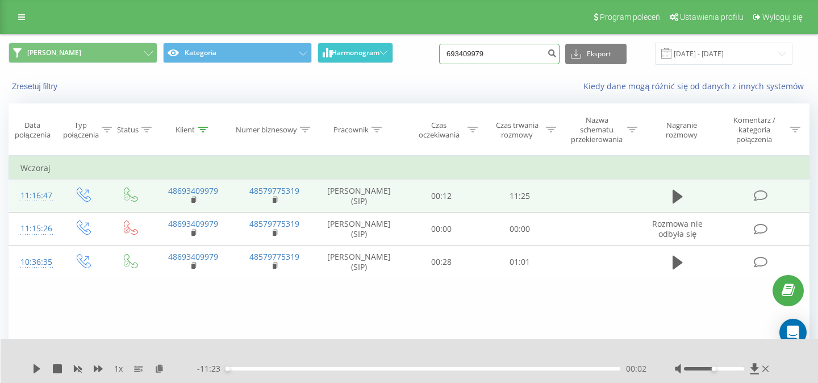
type input "792 598 152"
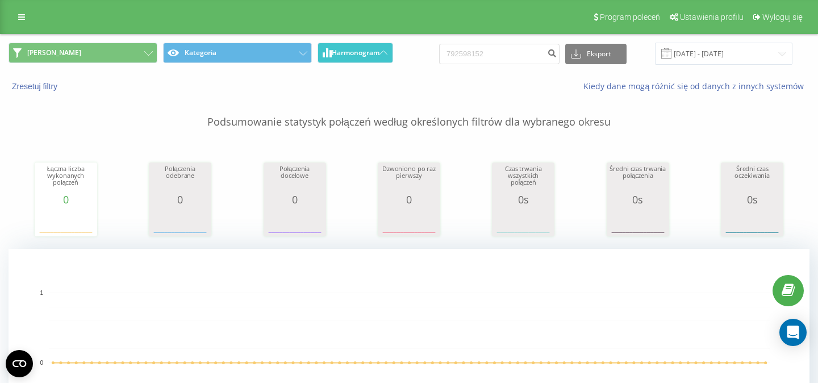
click at [377, 53] on span "Harmonogram" at bounding box center [356, 53] width 48 height 8
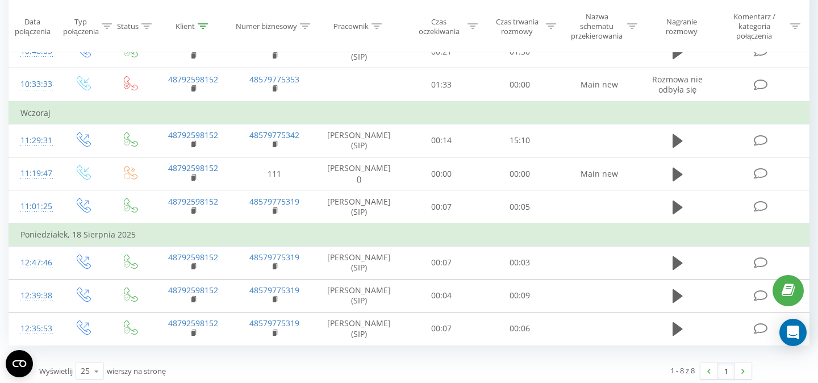
scroll to position [151, 0]
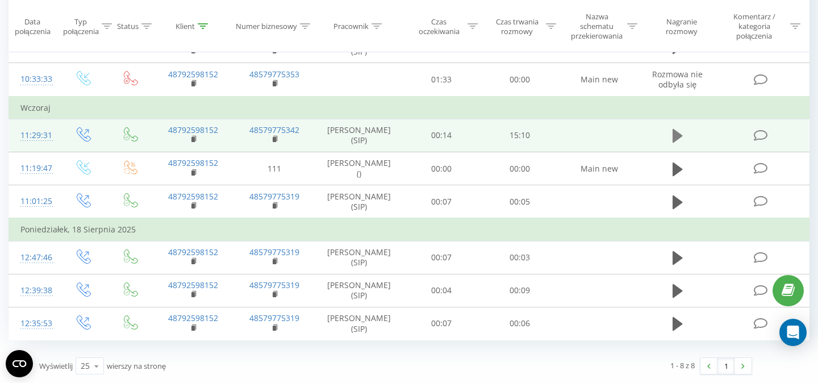
click at [679, 133] on icon at bounding box center [677, 136] width 10 height 14
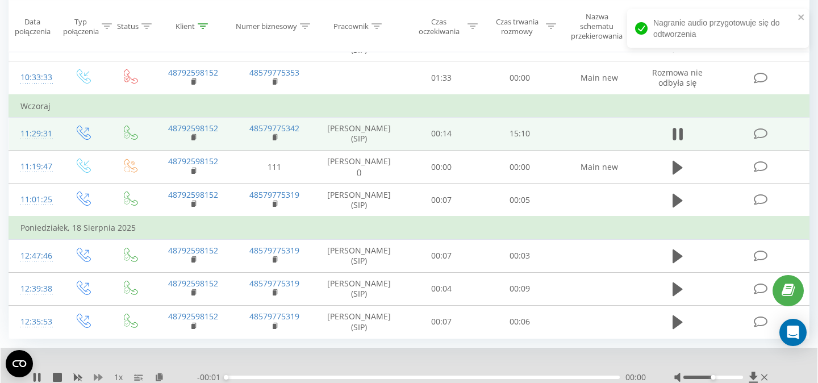
click at [99, 378] on icon at bounding box center [98, 377] width 9 height 7
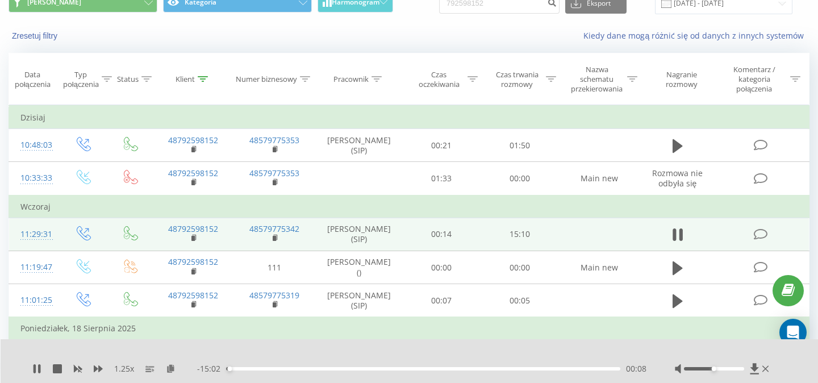
scroll to position [49, 0]
click at [253, 368] on div "01:02" at bounding box center [423, 368] width 394 height 3
click at [266, 368] on div "01:03" at bounding box center [423, 368] width 394 height 3
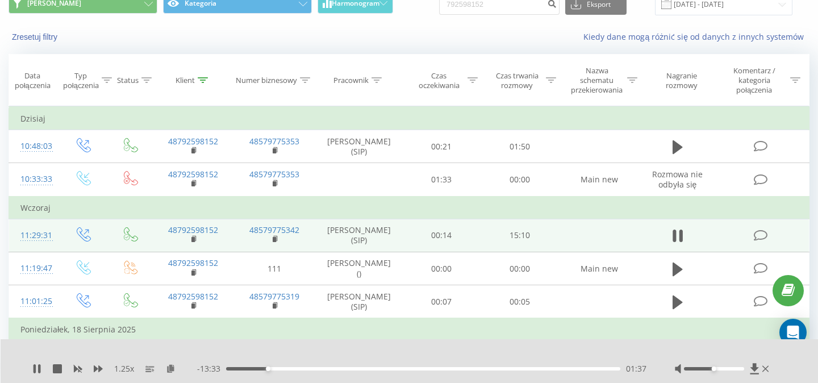
click at [280, 368] on div "01:37" at bounding box center [423, 368] width 394 height 3
click at [292, 368] on div "02:08" at bounding box center [423, 368] width 394 height 3
click at [301, 368] on div "02:35" at bounding box center [423, 368] width 394 height 3
click at [311, 368] on div "03:16" at bounding box center [423, 368] width 394 height 3
click at [321, 368] on div "03:22" at bounding box center [423, 368] width 394 height 3
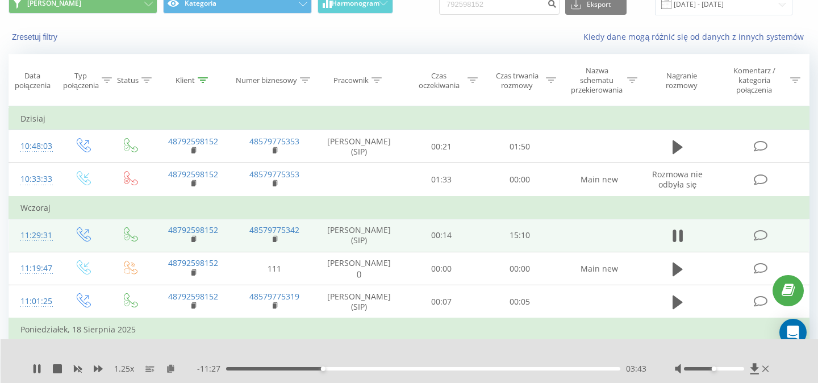
click at [331, 368] on div "03:43" at bounding box center [423, 368] width 394 height 3
click at [340, 368] on div "04:24" at bounding box center [423, 368] width 394 height 3
click at [348, 368] on div "04:27" at bounding box center [423, 368] width 394 height 3
click at [359, 368] on div "04:44" at bounding box center [423, 368] width 394 height 3
click at [370, 368] on div "05:32" at bounding box center [423, 368] width 394 height 3
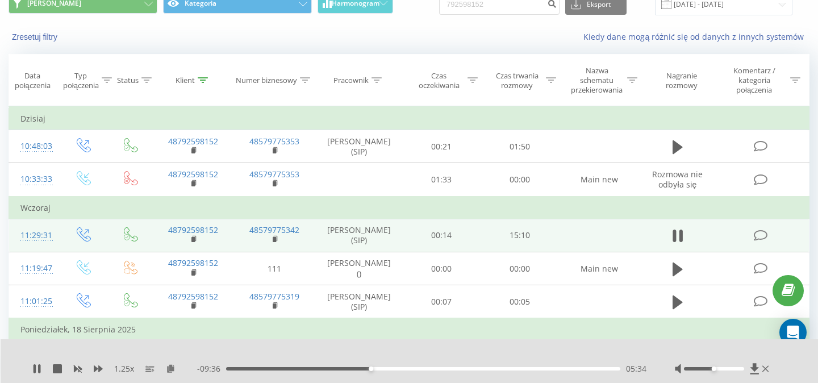
click at [378, 368] on div "05:34" at bounding box center [423, 368] width 394 height 3
click at [389, 369] on div "06:16" at bounding box center [423, 368] width 394 height 3
click at [397, 368] on div "06:36" at bounding box center [423, 368] width 394 height 3
click at [405, 368] on div "06:39" at bounding box center [423, 368] width 394 height 3
click at [412, 368] on div "07:09" at bounding box center [423, 368] width 394 height 3
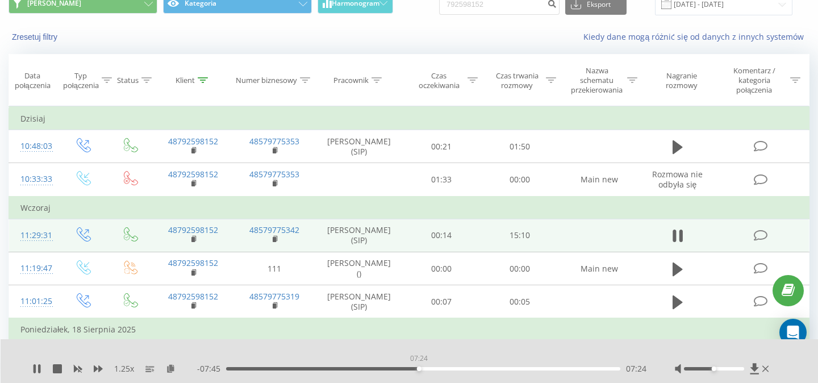
click at [418, 368] on div "07:24" at bounding box center [423, 368] width 394 height 3
click at [427, 367] on div "07:26" at bounding box center [423, 368] width 394 height 3
click at [434, 368] on div "07:45" at bounding box center [423, 368] width 394 height 3
click at [441, 369] on div "08:02" at bounding box center [423, 368] width 394 height 3
click at [450, 367] on div "08:20" at bounding box center [423, 368] width 394 height 3
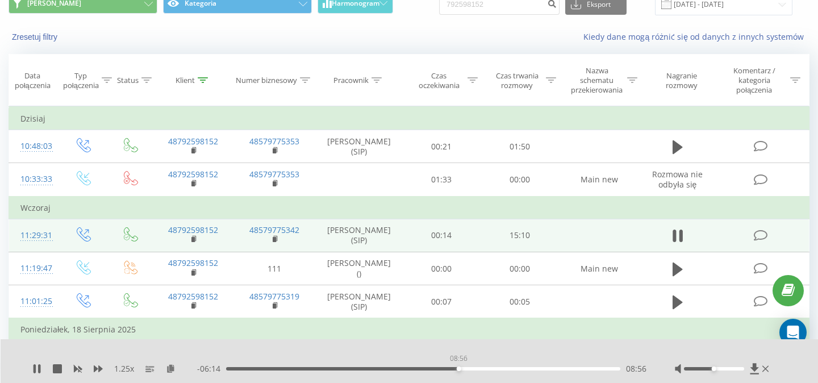
click at [458, 368] on div "08:56" at bounding box center [423, 368] width 394 height 3
click at [466, 368] on div "08:57" at bounding box center [423, 368] width 394 height 3
click at [474, 367] on div "09:33" at bounding box center [423, 368] width 394 height 3
click at [486, 368] on div "09:35" at bounding box center [423, 368] width 394 height 3
click at [481, 368] on div "09:50" at bounding box center [423, 368] width 394 height 3
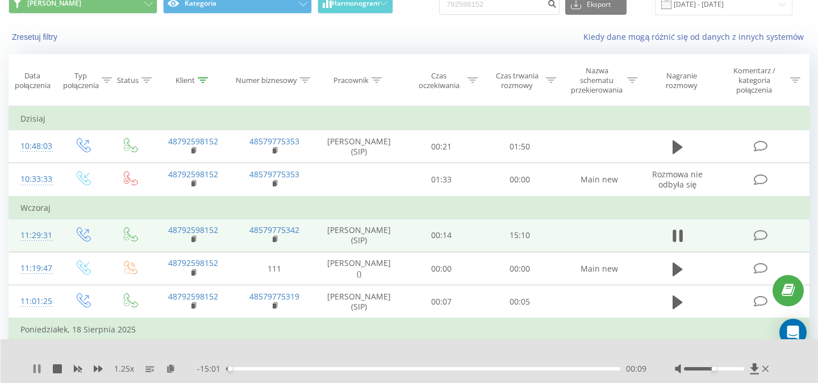
click at [37, 367] on icon at bounding box center [36, 368] width 9 height 9
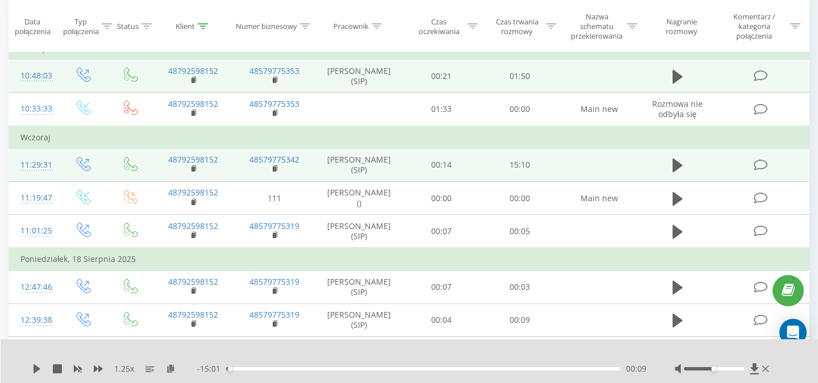
scroll to position [0, 0]
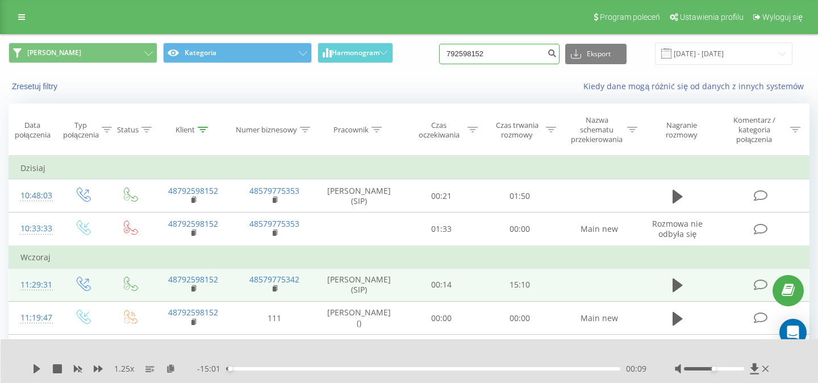
drag, startPoint x: 515, startPoint y: 58, endPoint x: 428, endPoint y: 53, distance: 87.6
click at [439, 51] on input "792598152" at bounding box center [499, 54] width 120 height 20
paste input "04"
type input "0"
click at [520, 56] on input at bounding box center [499, 54] width 120 height 20
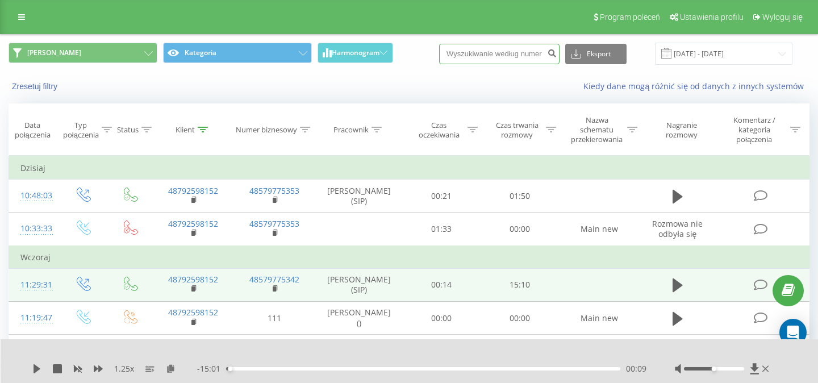
paste input "537 456 543"
type input "537 456 543"
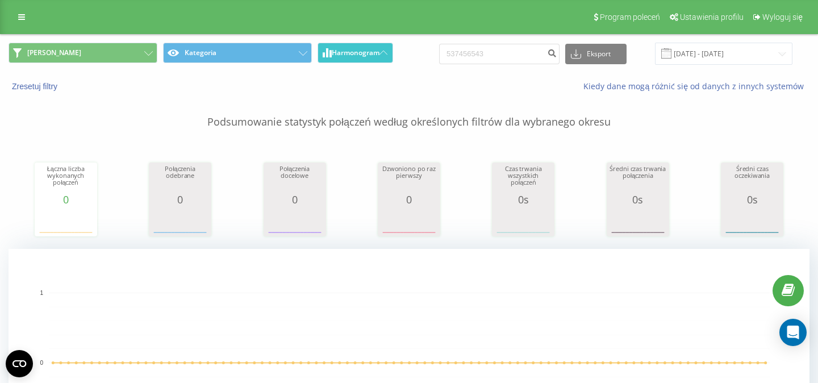
click at [377, 56] on span "Harmonogram" at bounding box center [356, 53] width 48 height 8
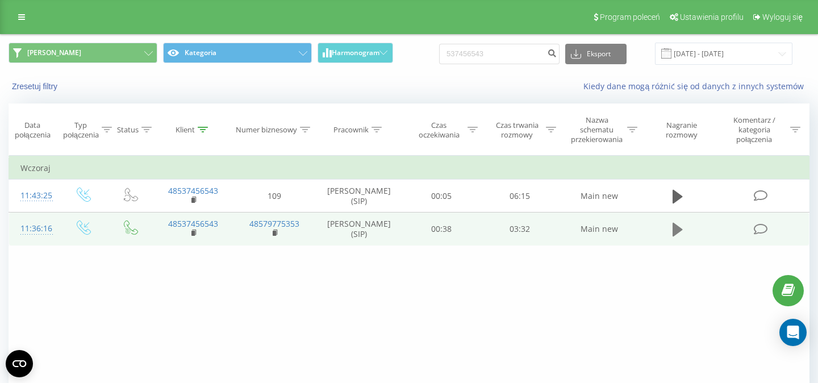
click at [676, 234] on icon at bounding box center [677, 230] width 10 height 14
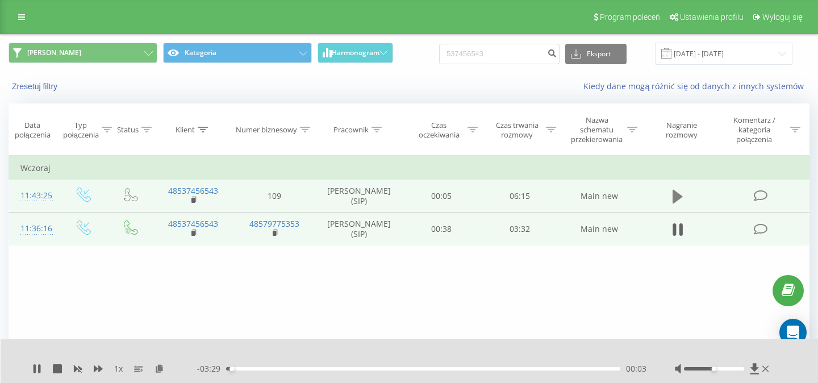
click at [675, 199] on icon at bounding box center [677, 197] width 10 height 14
drag, startPoint x: 502, startPoint y: 58, endPoint x: 403, endPoint y: 57, distance: 99.4
click at [439, 57] on input "537456543" at bounding box center [499, 54] width 120 height 20
paste input "511 688 40"
type input "511 688 403"
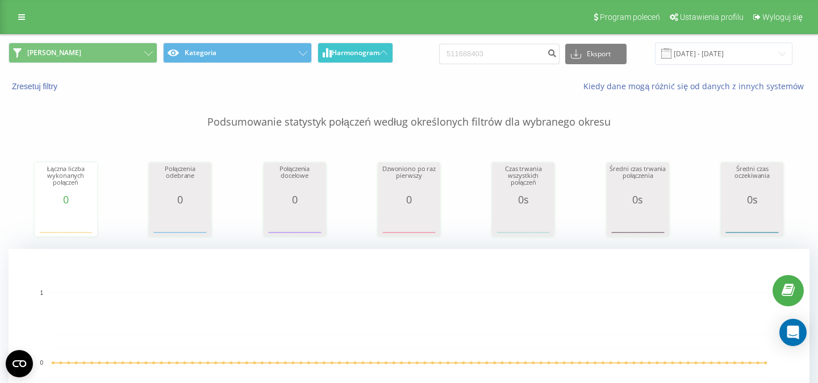
click at [375, 57] on span "Harmonogram" at bounding box center [356, 53] width 48 height 8
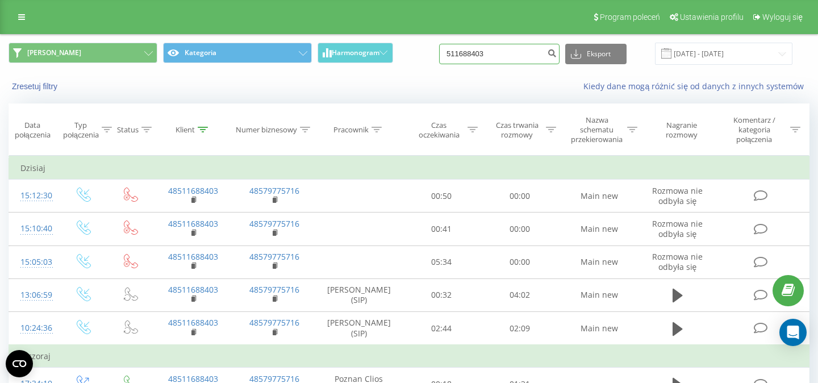
drag, startPoint x: 502, startPoint y: 51, endPoint x: 417, endPoint y: 47, distance: 85.3
click at [439, 50] on input "511688403" at bounding box center [499, 54] width 120 height 20
paste input "511 688"
type input "511 688 403"
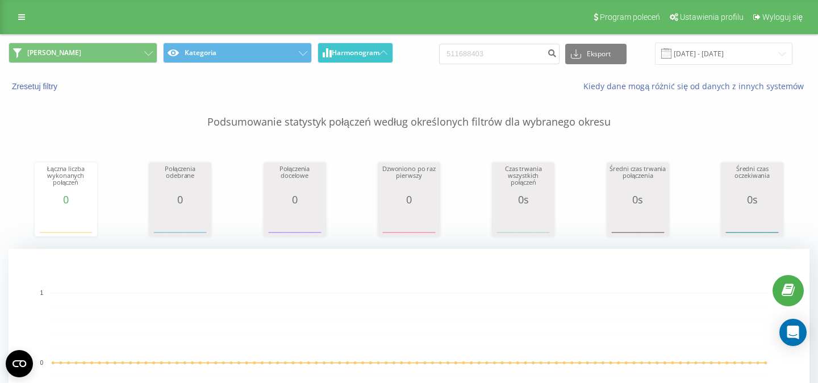
click at [370, 49] on span "Harmonogram" at bounding box center [356, 53] width 48 height 8
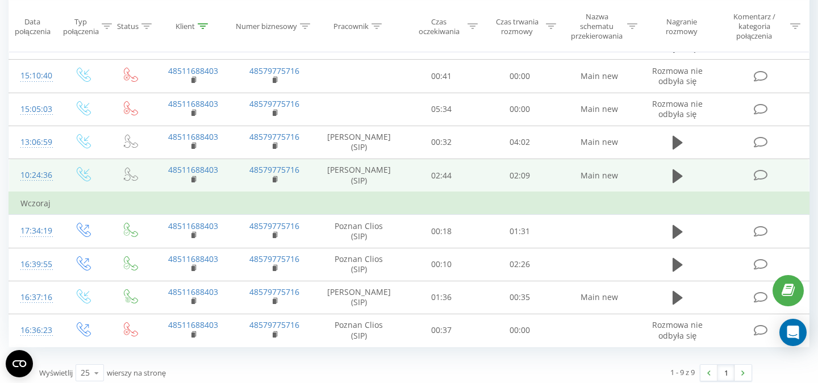
scroll to position [161, 0]
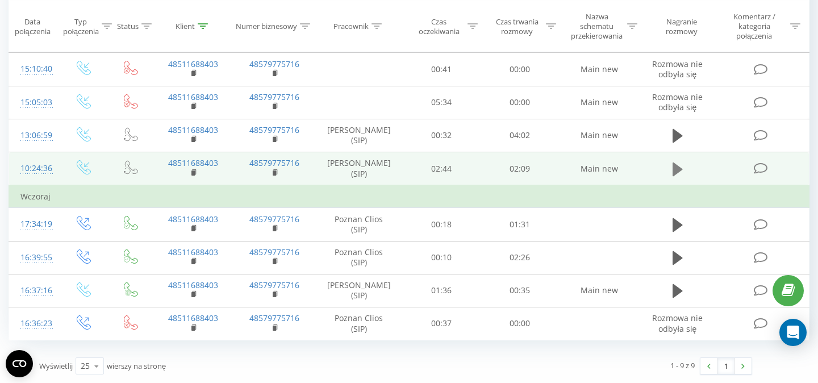
click at [677, 168] on icon at bounding box center [677, 169] width 10 height 14
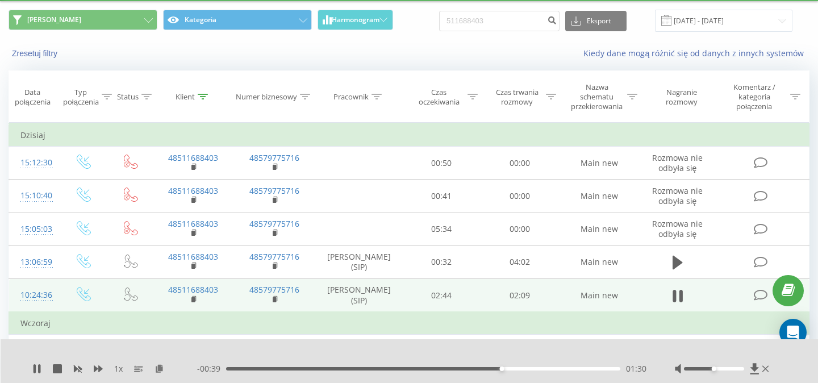
scroll to position [43, 0]
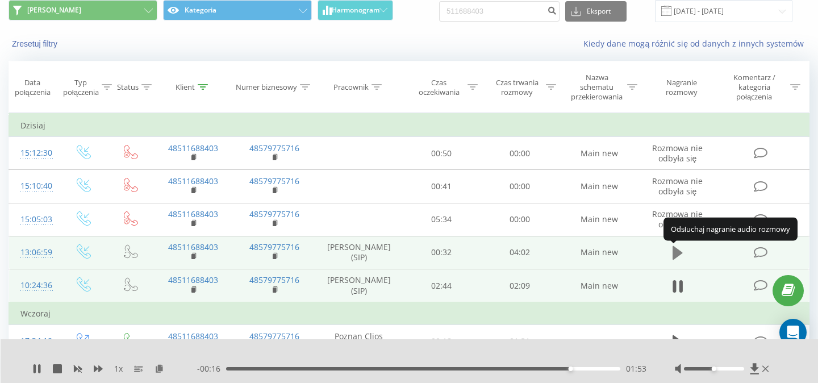
click at [677, 254] on icon at bounding box center [677, 253] width 10 height 14
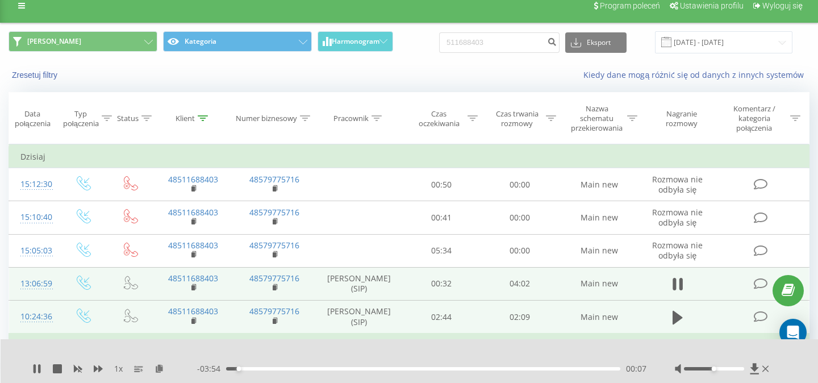
scroll to position [9, 0]
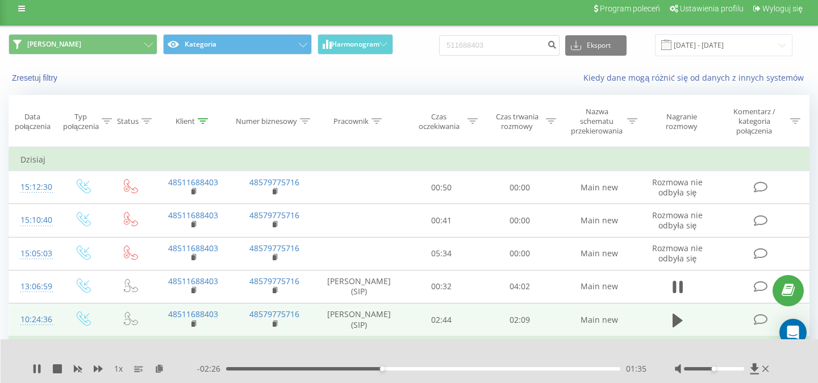
click at [37, 364] on icon at bounding box center [36, 368] width 9 height 9
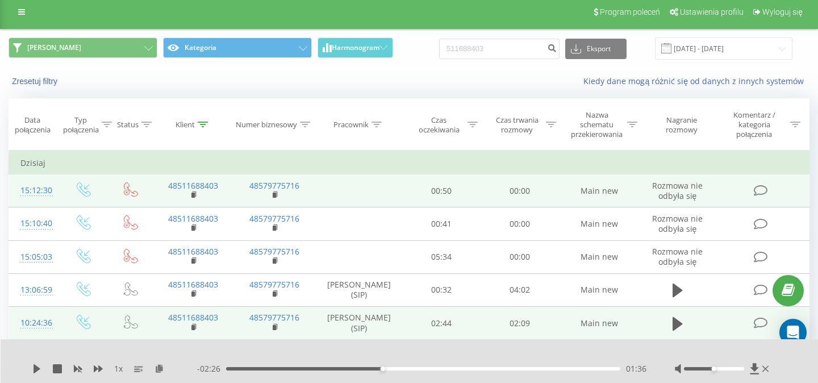
scroll to position [0, 0]
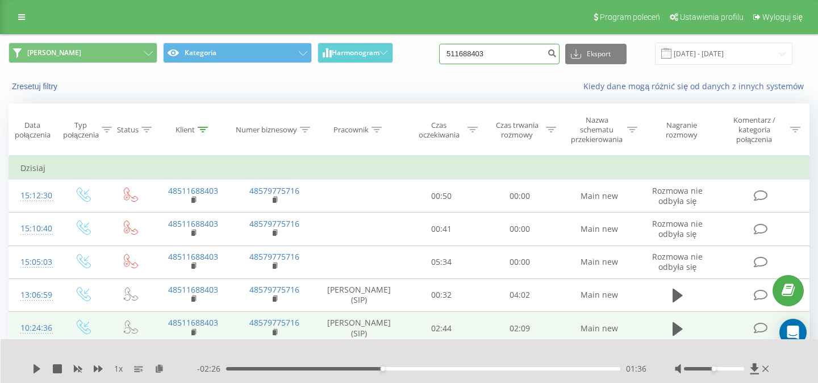
click at [506, 61] on input "511688403" at bounding box center [499, 54] width 120 height 20
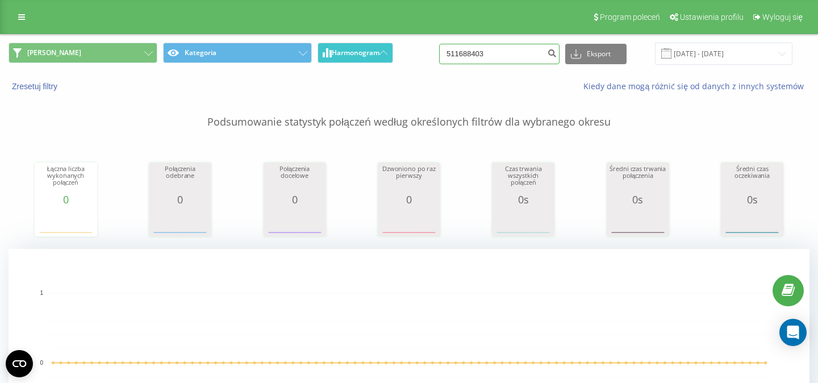
drag, startPoint x: 510, startPoint y: 60, endPoint x: 389, endPoint y: 54, distance: 121.1
click at [439, 54] on input "511688403" at bounding box center [499, 54] width 120 height 20
paste input "887 880 419"
type input "887 880 419"
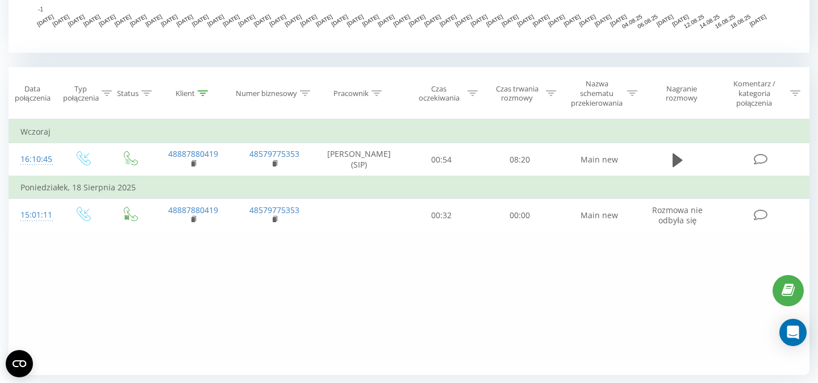
scroll to position [428, 0]
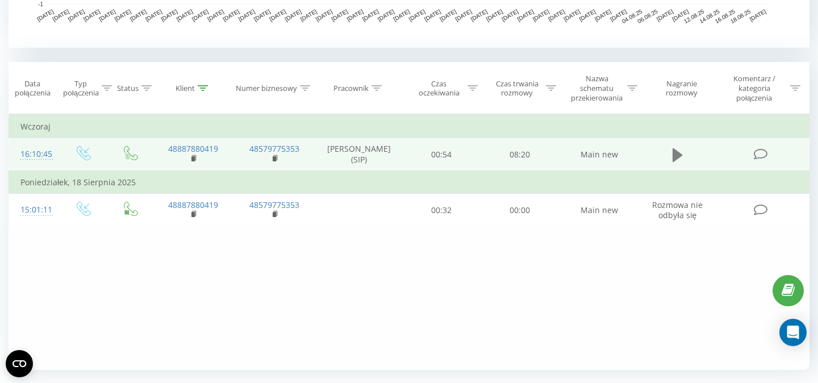
click at [674, 157] on icon at bounding box center [677, 155] width 10 height 14
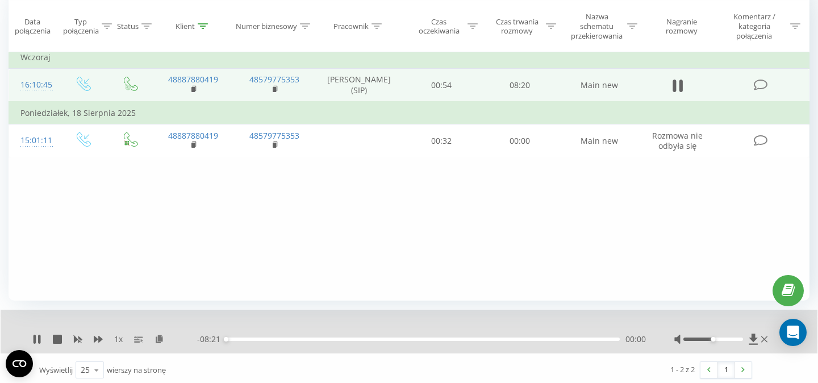
scroll to position [502, 0]
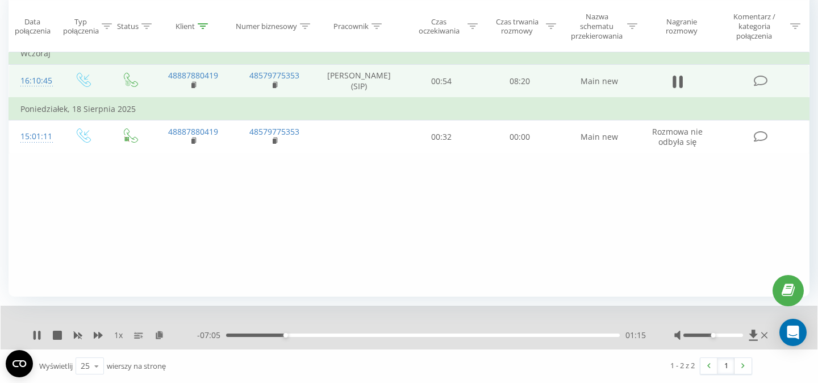
click at [294, 335] on div "01:15" at bounding box center [422, 334] width 393 height 3
click at [307, 336] on div "01:31" at bounding box center [422, 334] width 393 height 3
click at [95, 334] on icon at bounding box center [98, 335] width 9 height 7
click at [325, 335] on div "01:55" at bounding box center [422, 334] width 393 height 3
click at [339, 335] on div "02:14" at bounding box center [422, 334] width 393 height 3
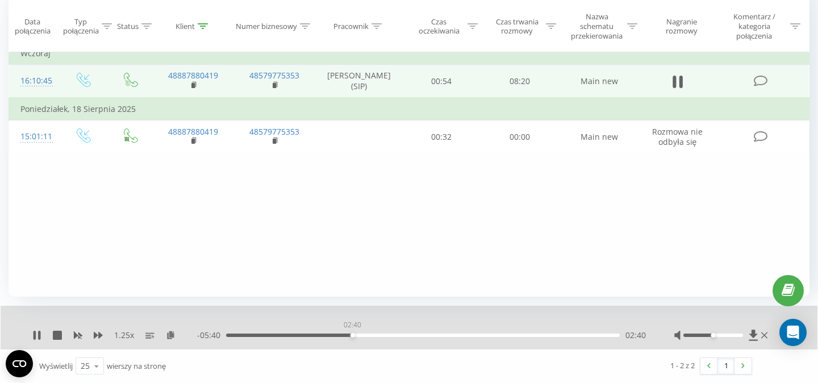
click at [352, 335] on div "02:40" at bounding box center [422, 334] width 393 height 3
click at [377, 336] on div "03:12" at bounding box center [422, 334] width 393 height 3
click at [389, 336] on div "03:13" at bounding box center [422, 334] width 393 height 3
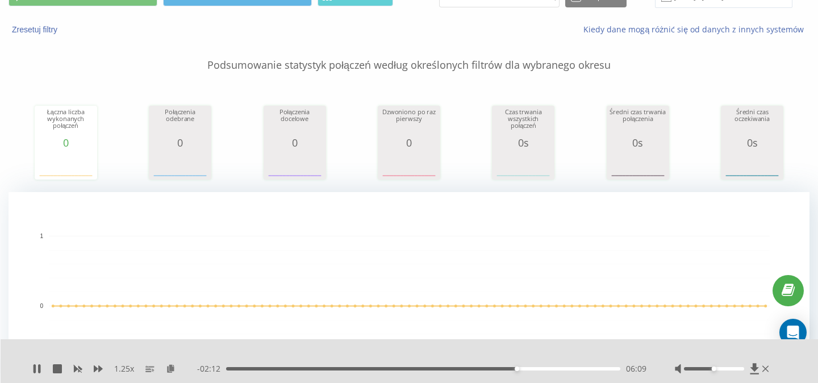
scroll to position [0, 0]
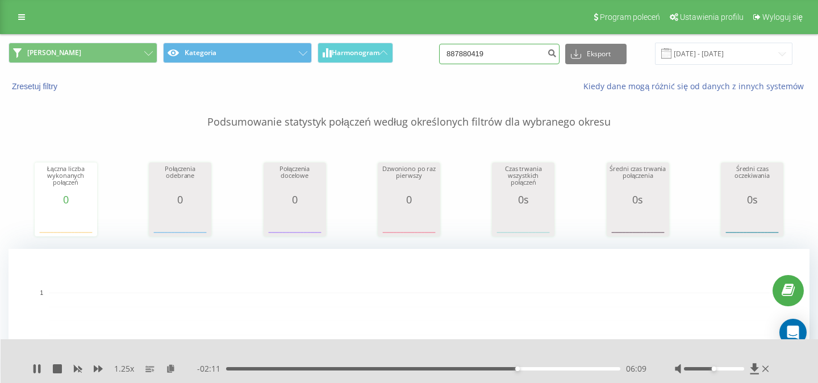
drag, startPoint x: 501, startPoint y: 60, endPoint x: 422, endPoint y: 55, distance: 79.1
click at [439, 53] on input "887880419" at bounding box center [499, 54] width 120 height 20
click at [473, 54] on input at bounding box center [499, 54] width 120 height 20
paste input "508 712 568"
type input "508 712 568"
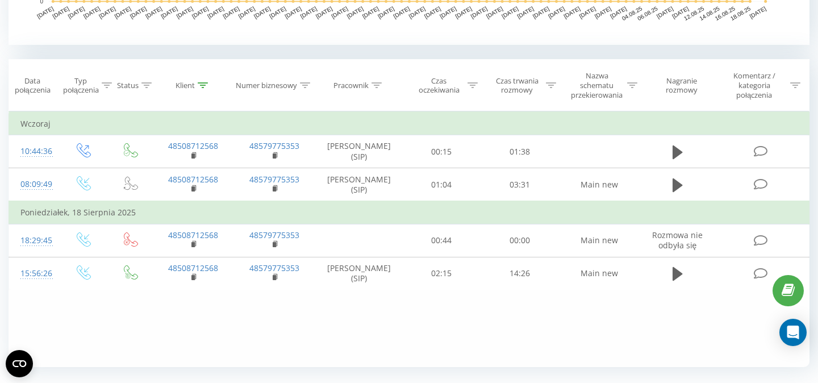
scroll to position [459, 0]
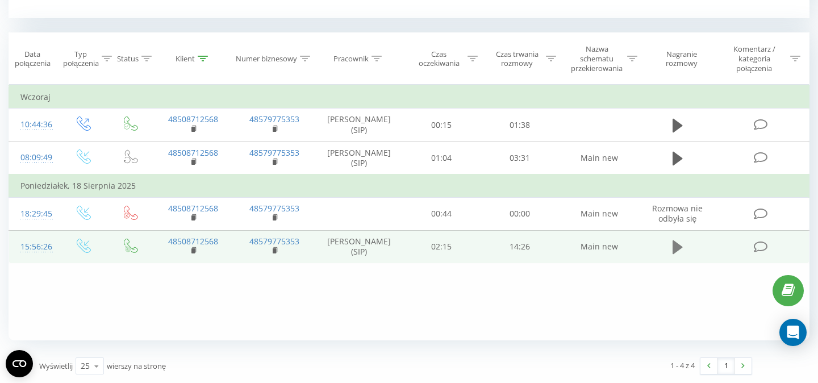
click at [676, 246] on icon at bounding box center [677, 247] width 10 height 14
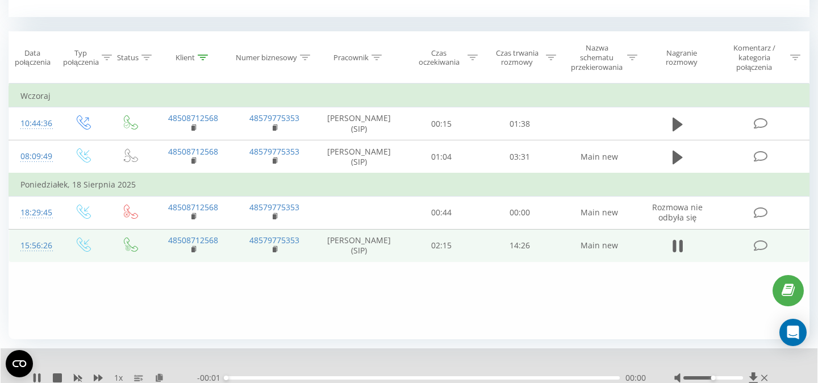
click at [569, 376] on div "- 00:01 00:00 00:00" at bounding box center [421, 377] width 449 height 11
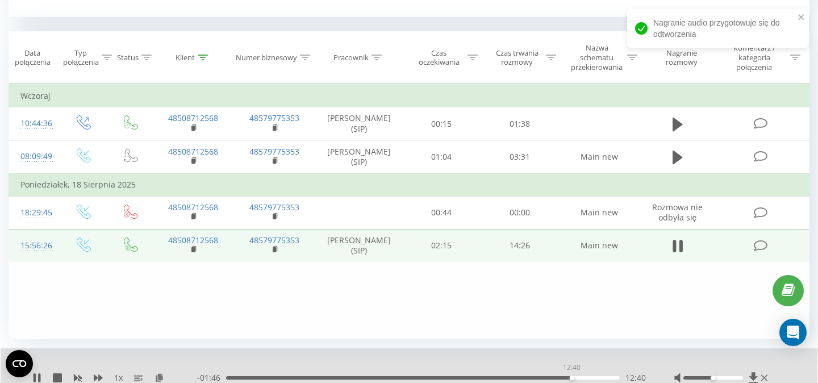
click at [571, 379] on div "12:40" at bounding box center [422, 377] width 393 height 3
click at [582, 379] on div "13:04" at bounding box center [422, 377] width 393 height 3
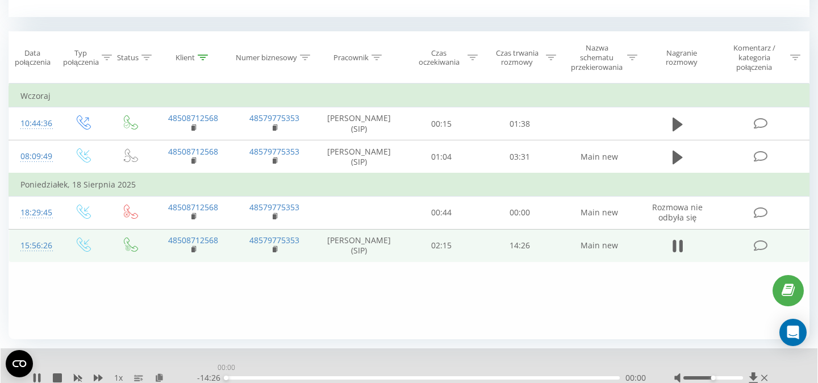
click at [593, 379] on div "00:00" at bounding box center [422, 377] width 393 height 3
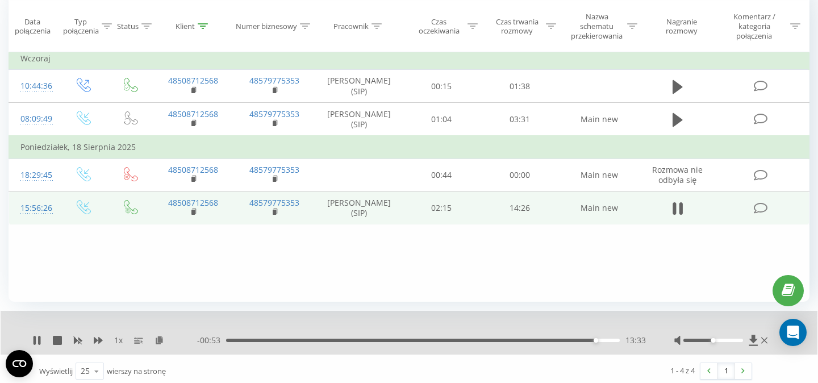
scroll to position [502, 0]
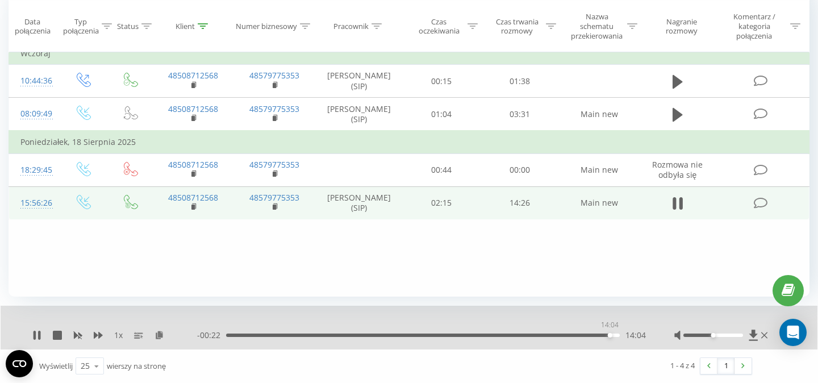
click at [609, 336] on div "14:04" at bounding box center [422, 334] width 393 height 3
click at [605, 335] on div "13:54" at bounding box center [422, 334] width 393 height 3
click at [40, 331] on icon at bounding box center [39, 334] width 2 height 9
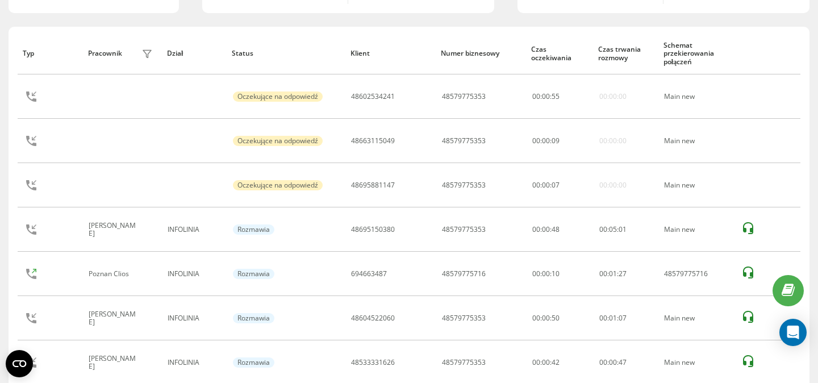
scroll to position [79, 0]
